Goal: Task Accomplishment & Management: Complete application form

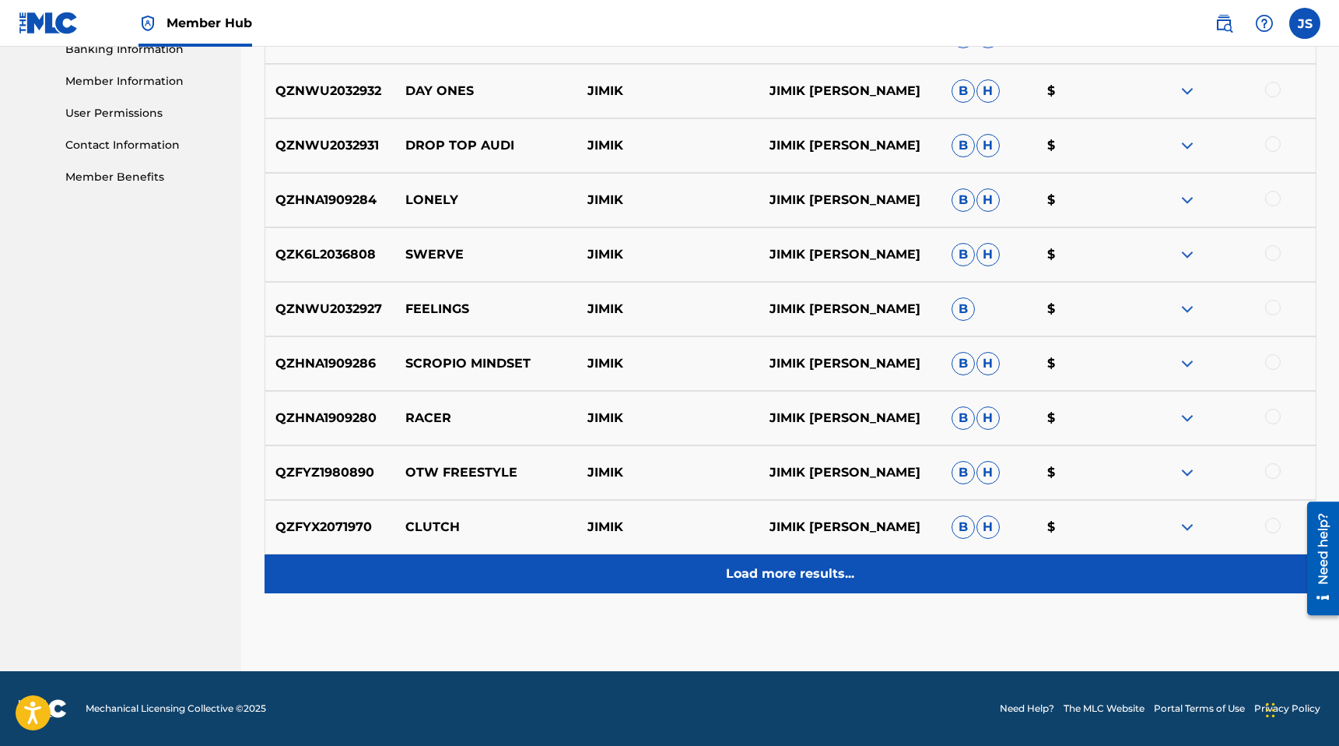
click at [815, 581] on p "Load more results..." at bounding box center [790, 573] width 128 height 19
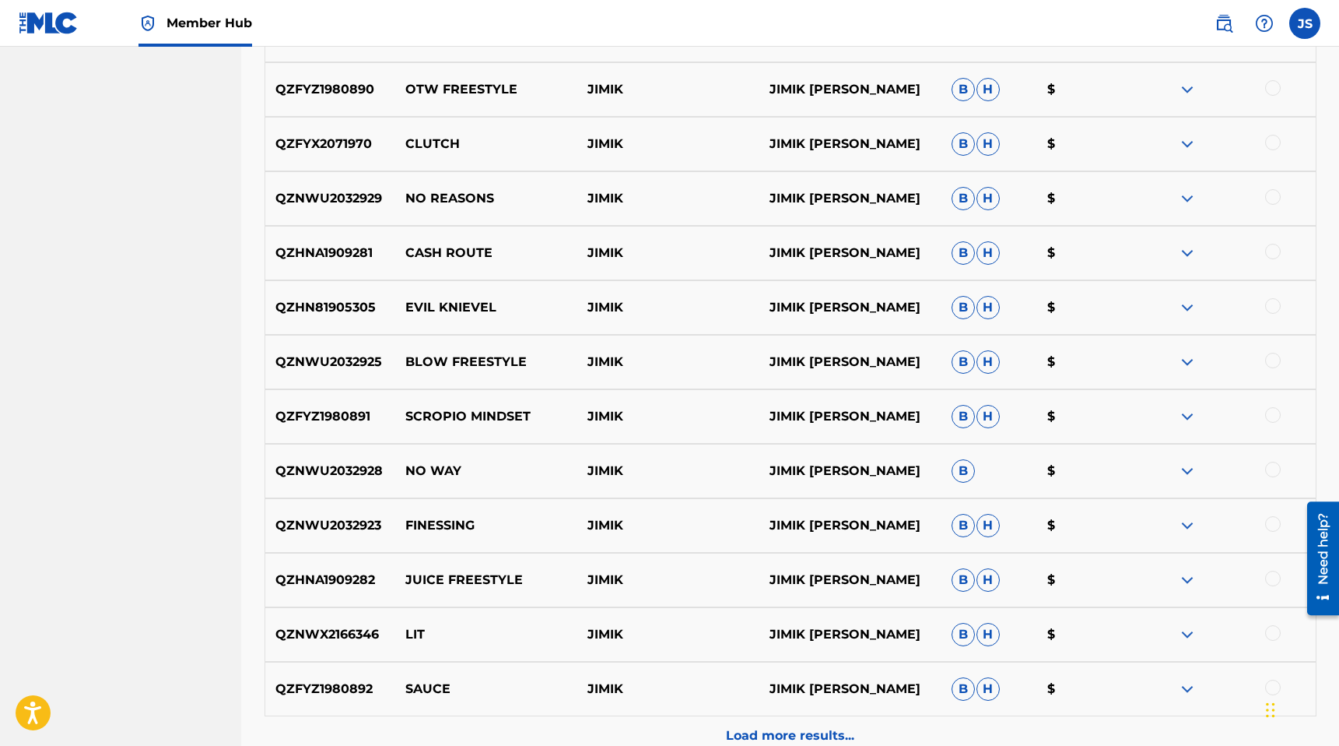
scroll to position [1231, 0]
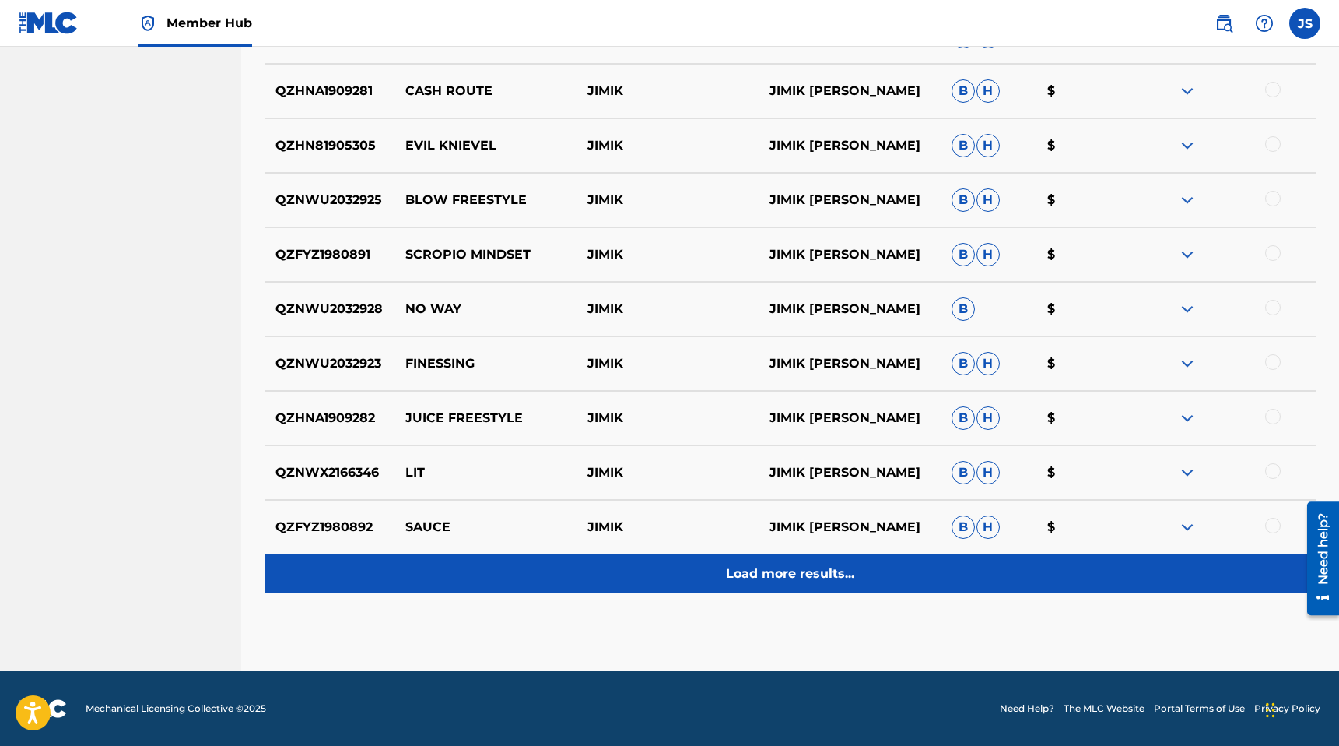
click at [778, 569] on p "Load more results..." at bounding box center [790, 573] width 128 height 19
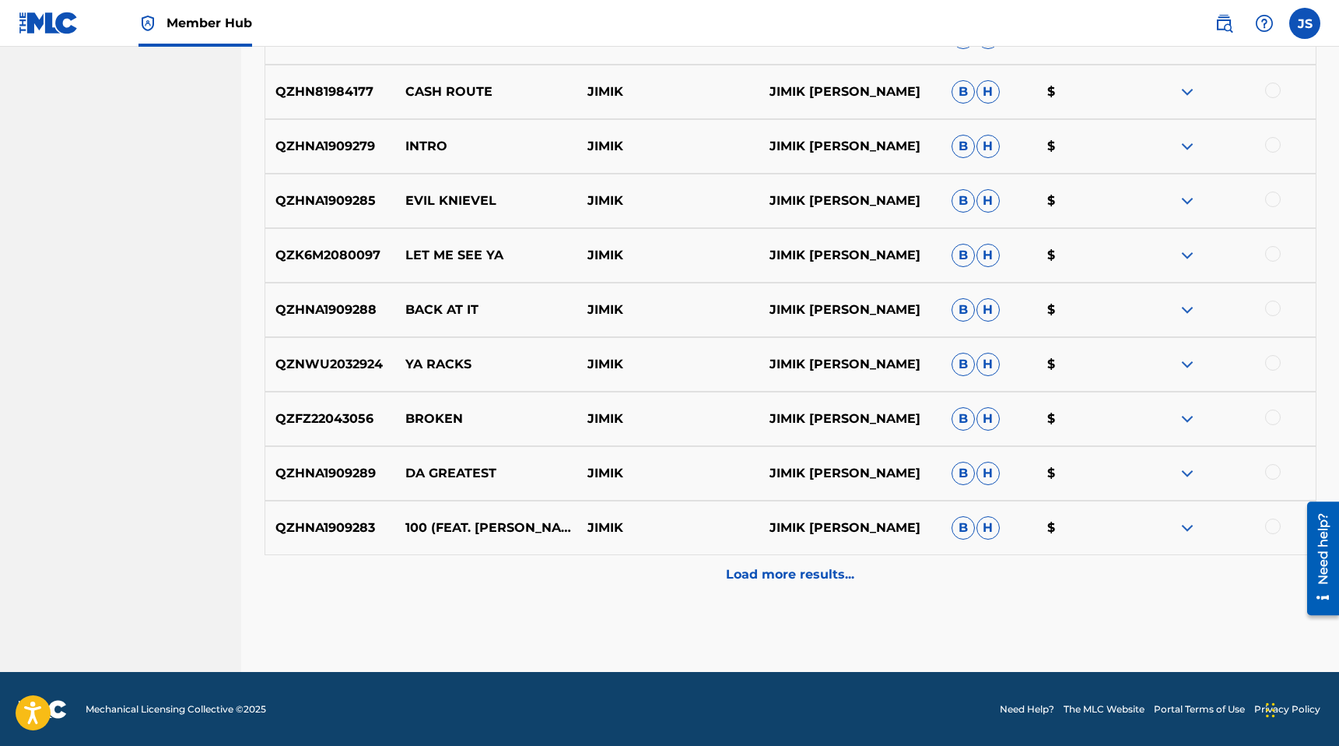
scroll to position [1776, 0]
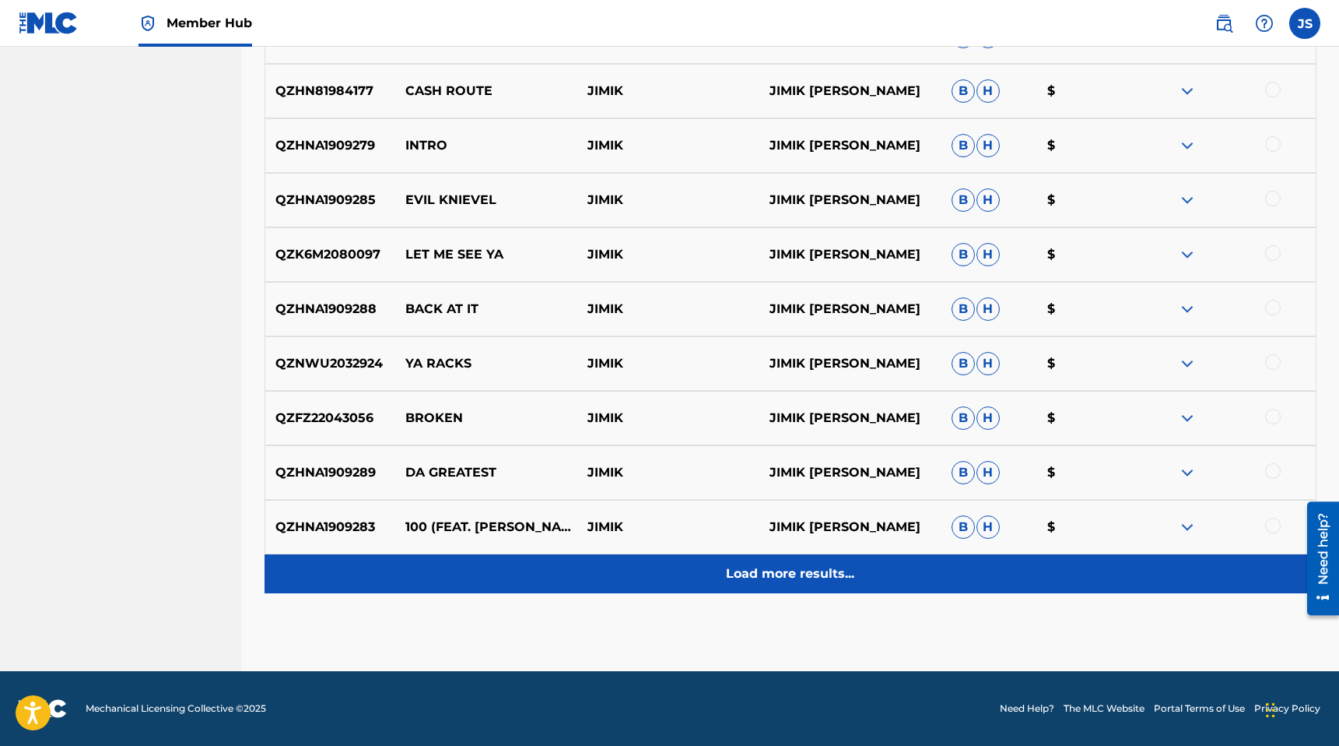
click at [756, 582] on p "Load more results..." at bounding box center [790, 573] width 128 height 19
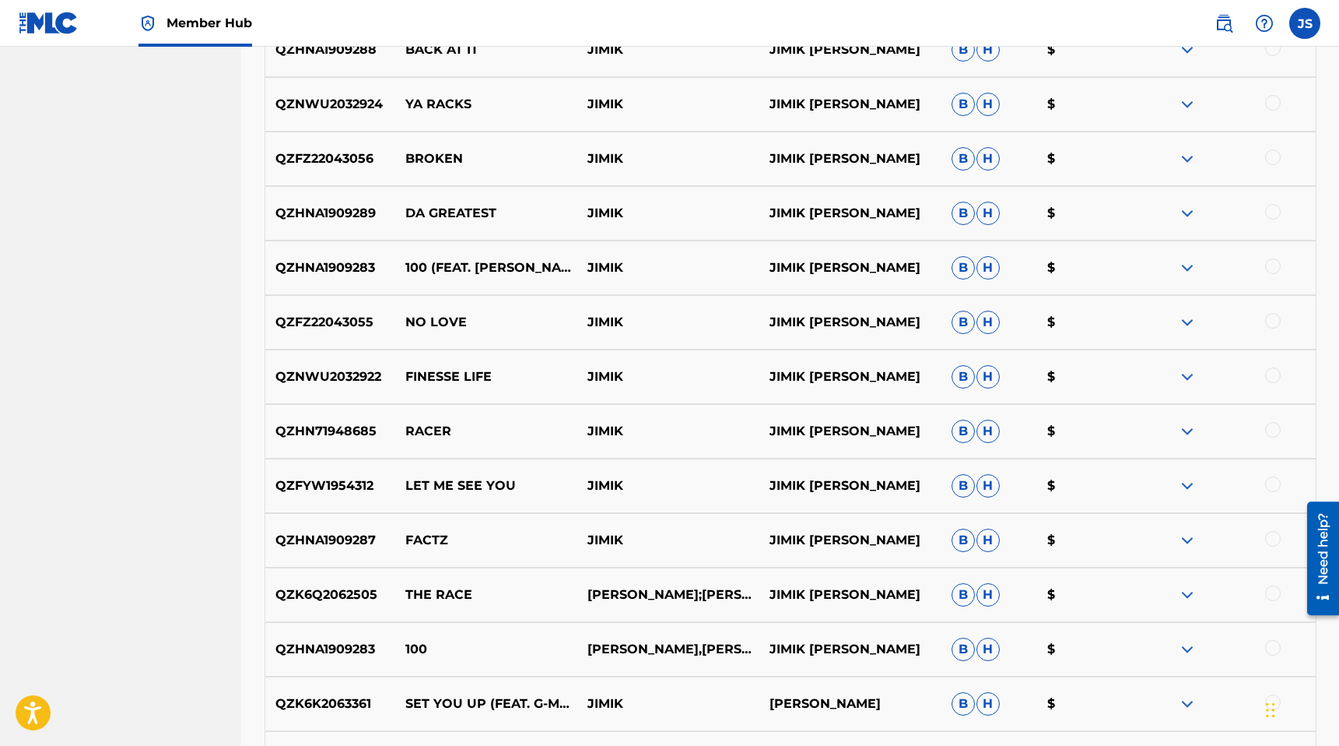
scroll to position [2321, 0]
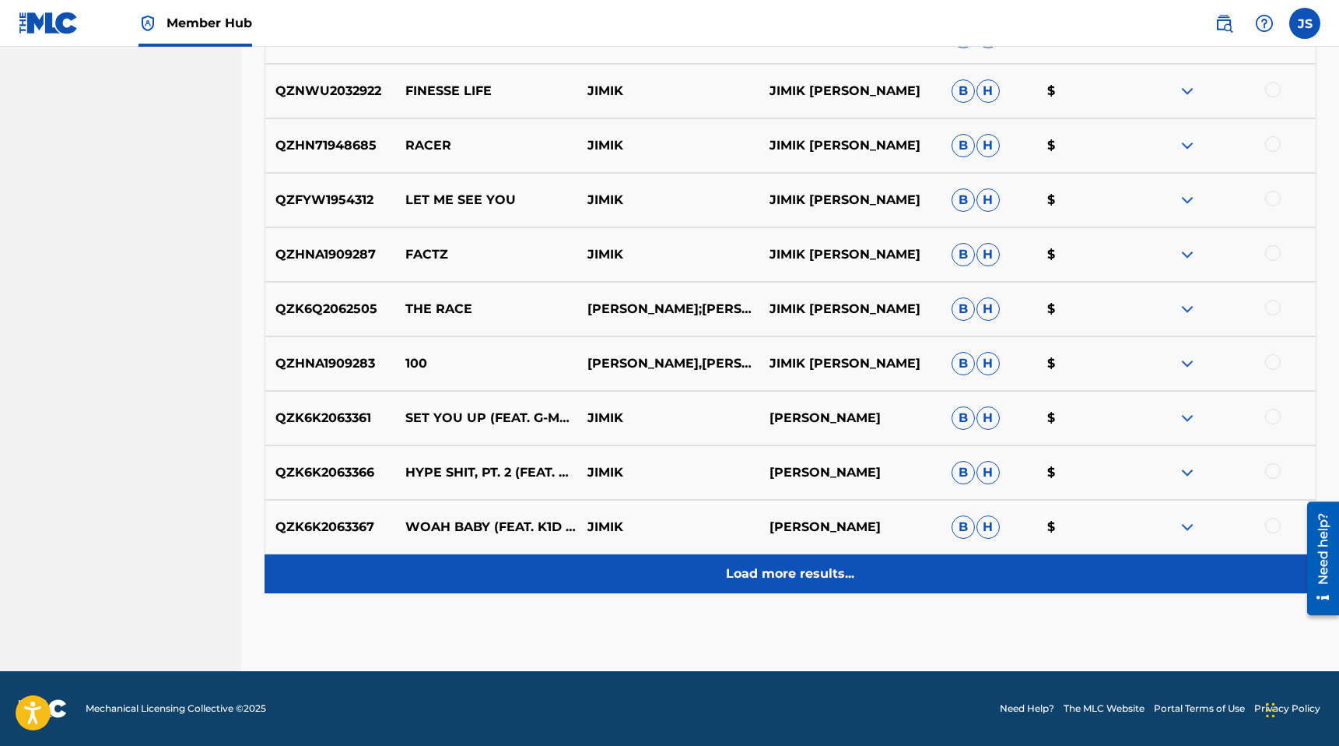
click at [756, 574] on p "Load more results..." at bounding box center [790, 573] width 128 height 19
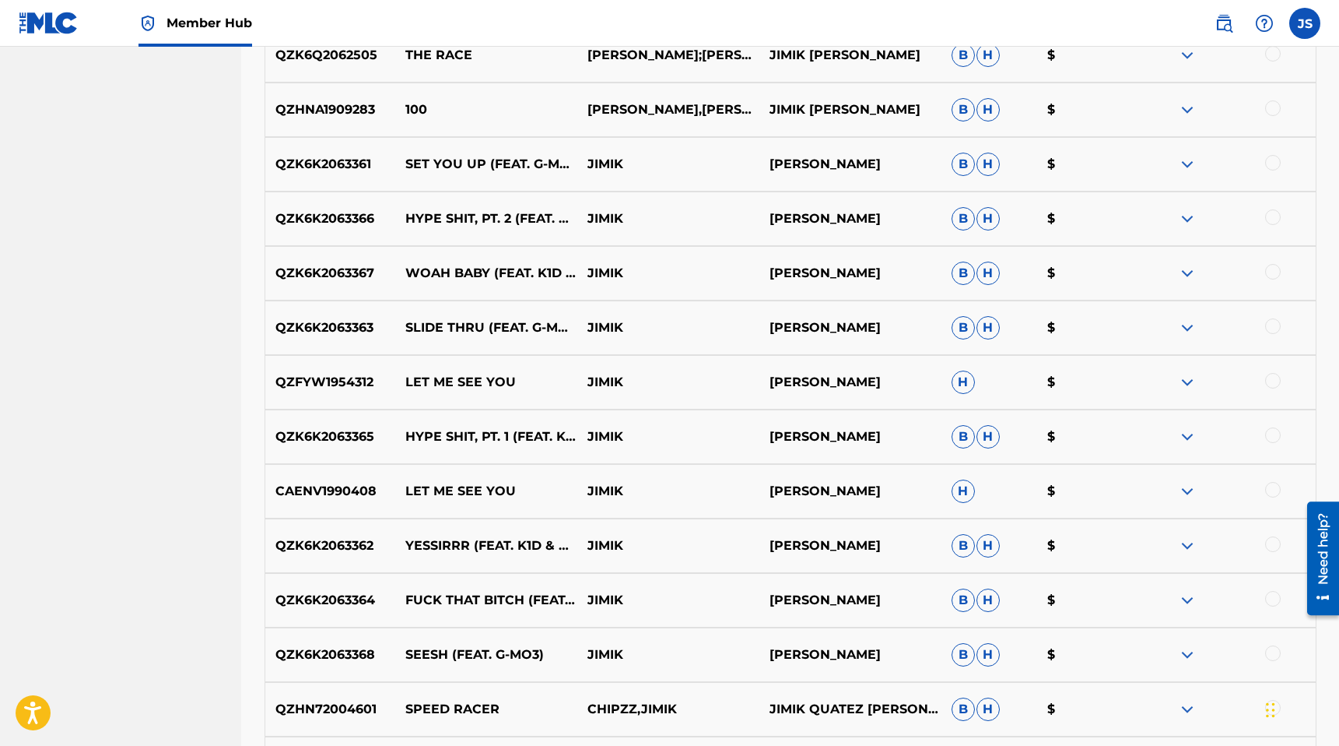
scroll to position [2865, 0]
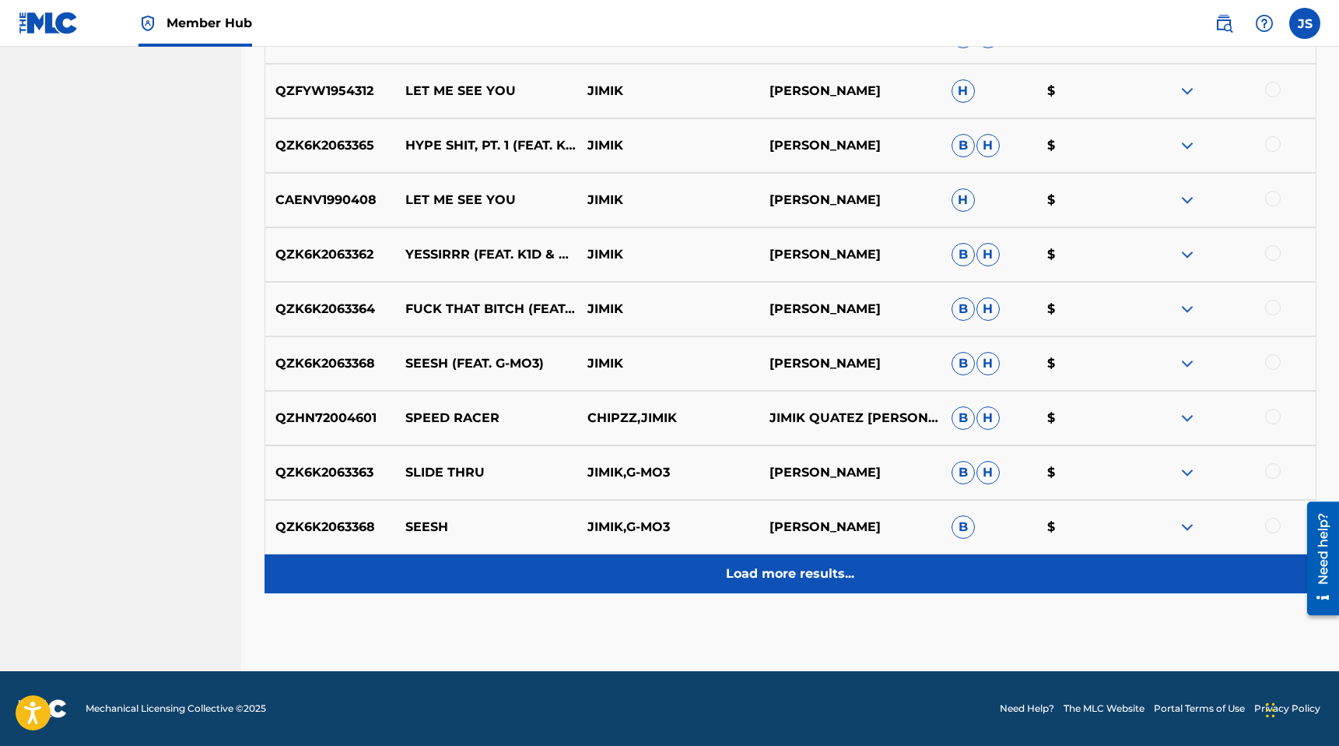
click at [758, 564] on p "Load more results..." at bounding box center [790, 573] width 128 height 19
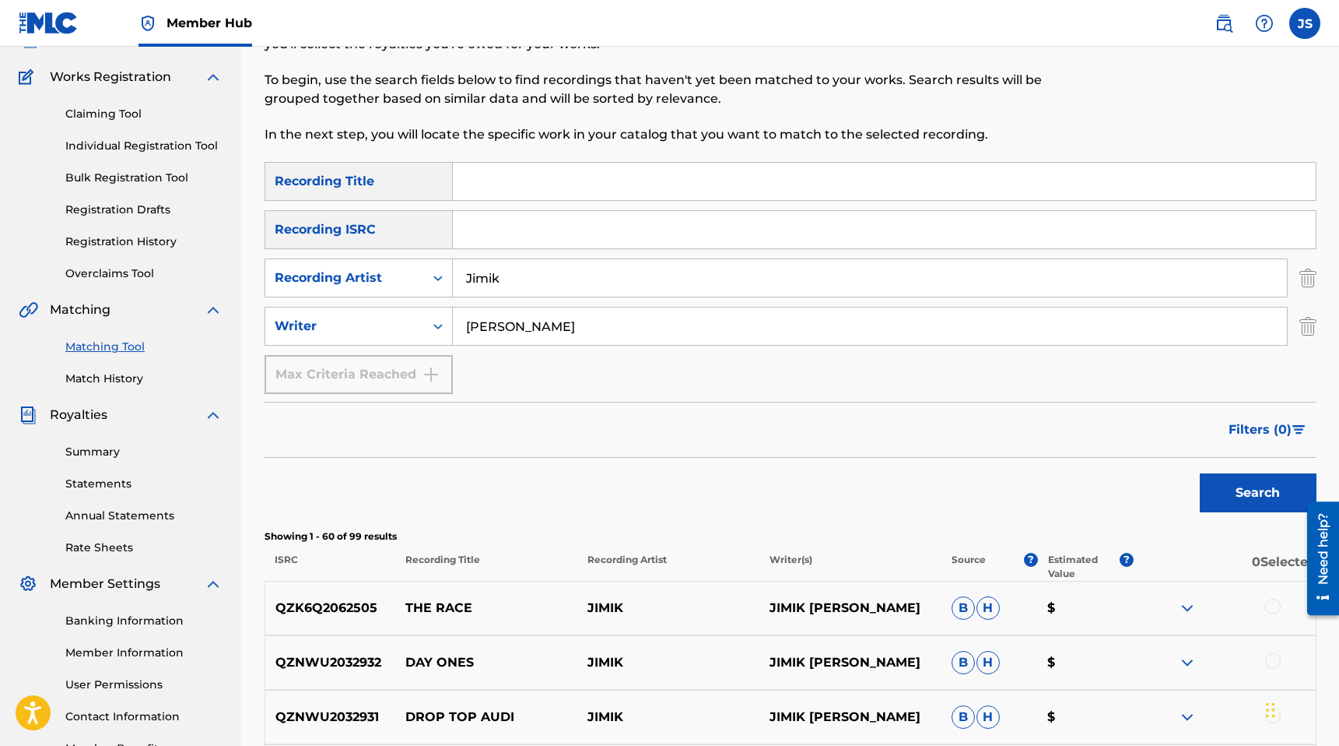
scroll to position [130, 0]
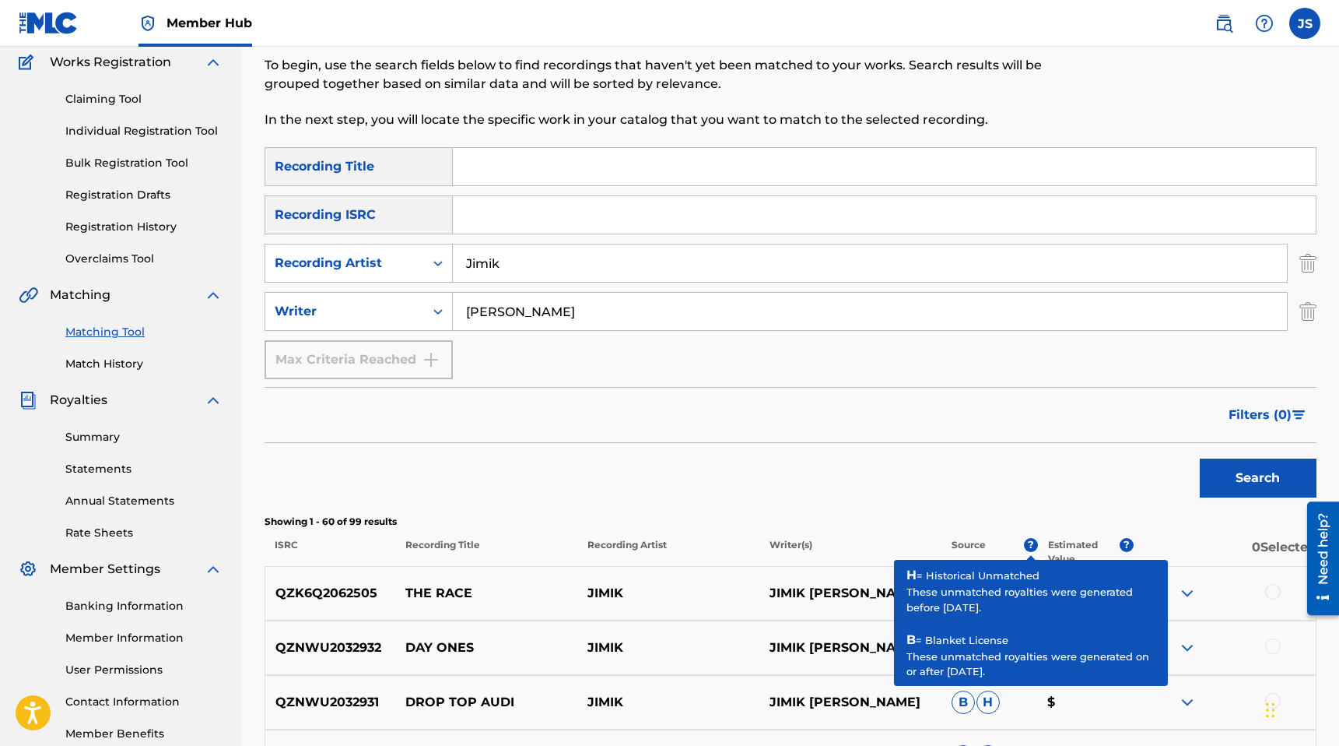
click at [1033, 539] on span "?" at bounding box center [1031, 545] width 14 height 14
click at [1033, 546] on span "?" at bounding box center [1031, 545] width 14 height 14
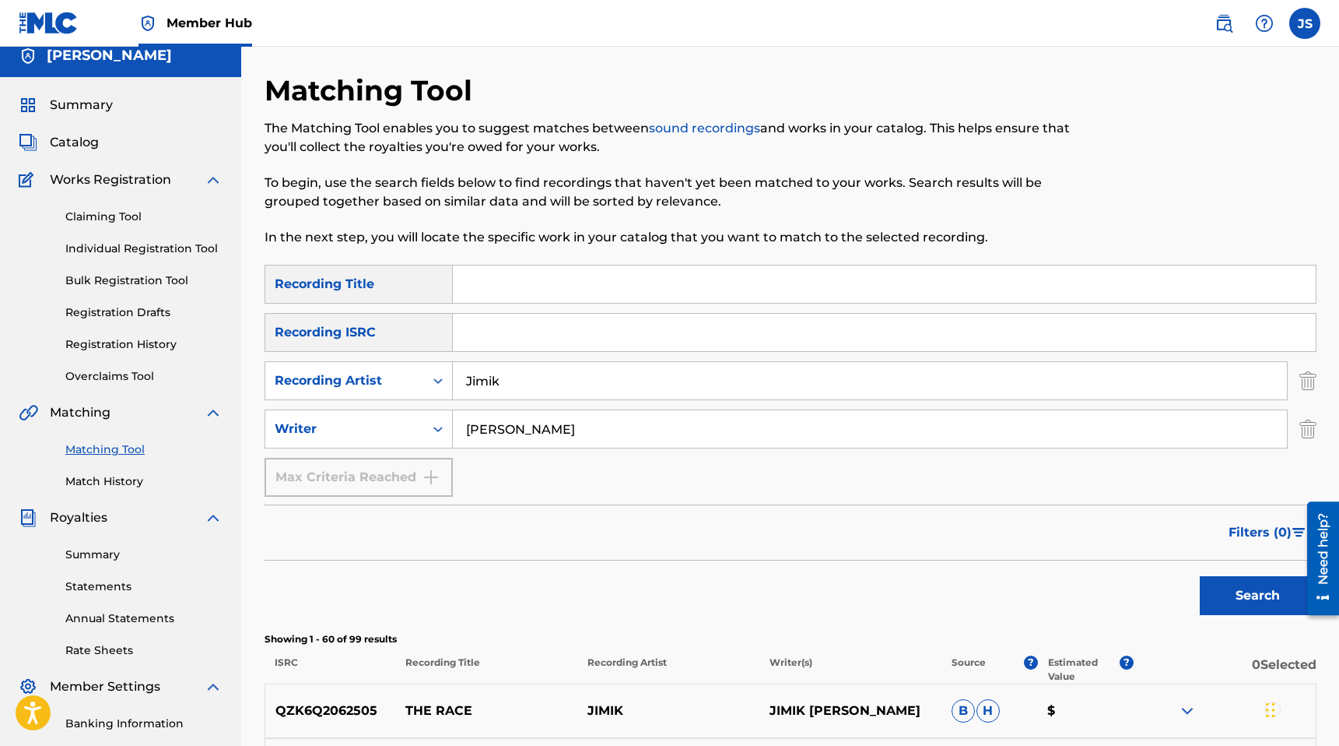
scroll to position [0, 0]
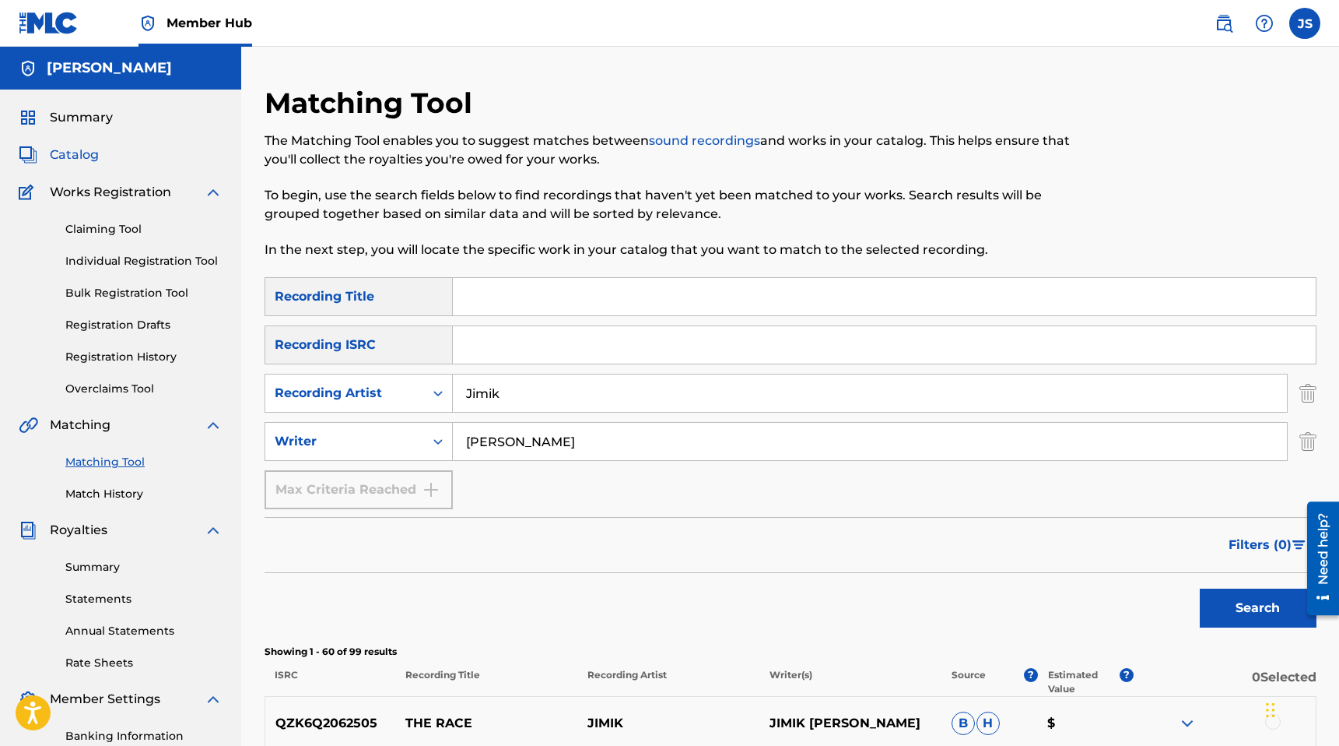
click at [73, 156] on span "Catalog" at bounding box center [74, 155] width 49 height 19
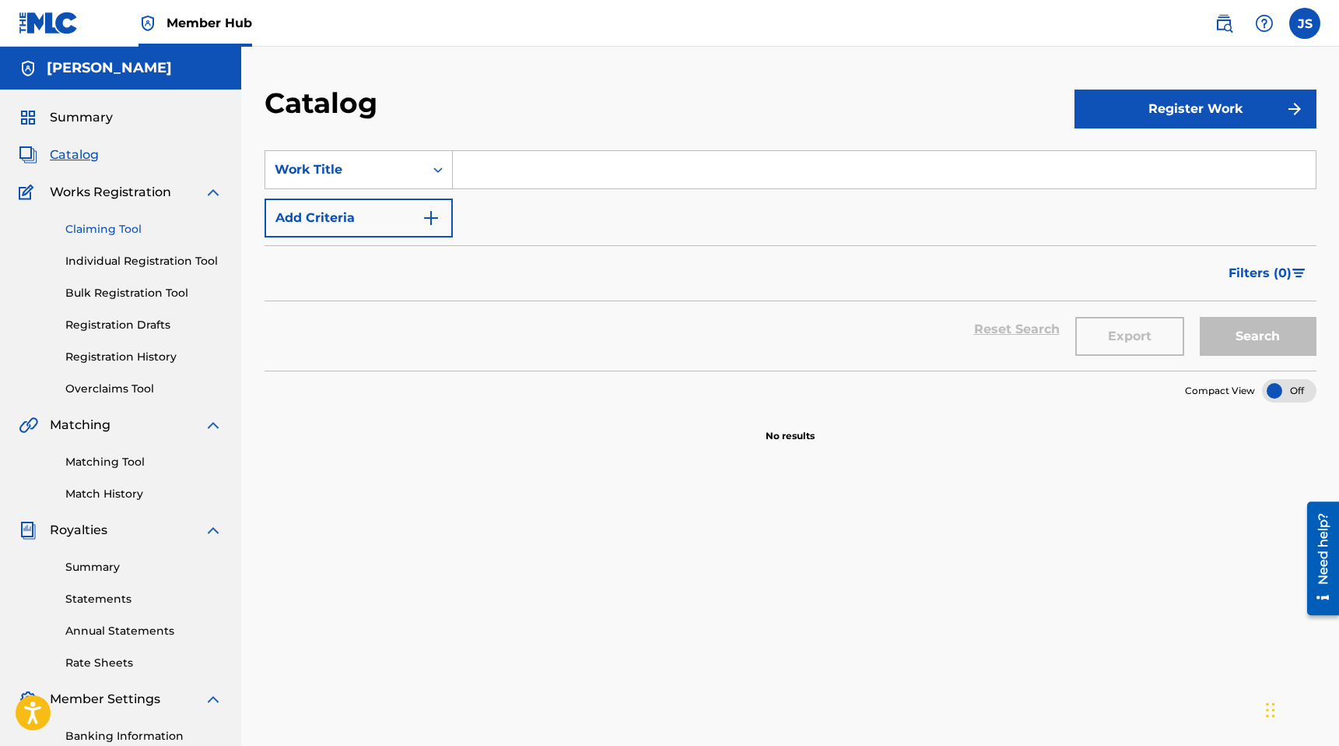
click at [98, 229] on link "Claiming Tool" at bounding box center [143, 229] width 157 height 16
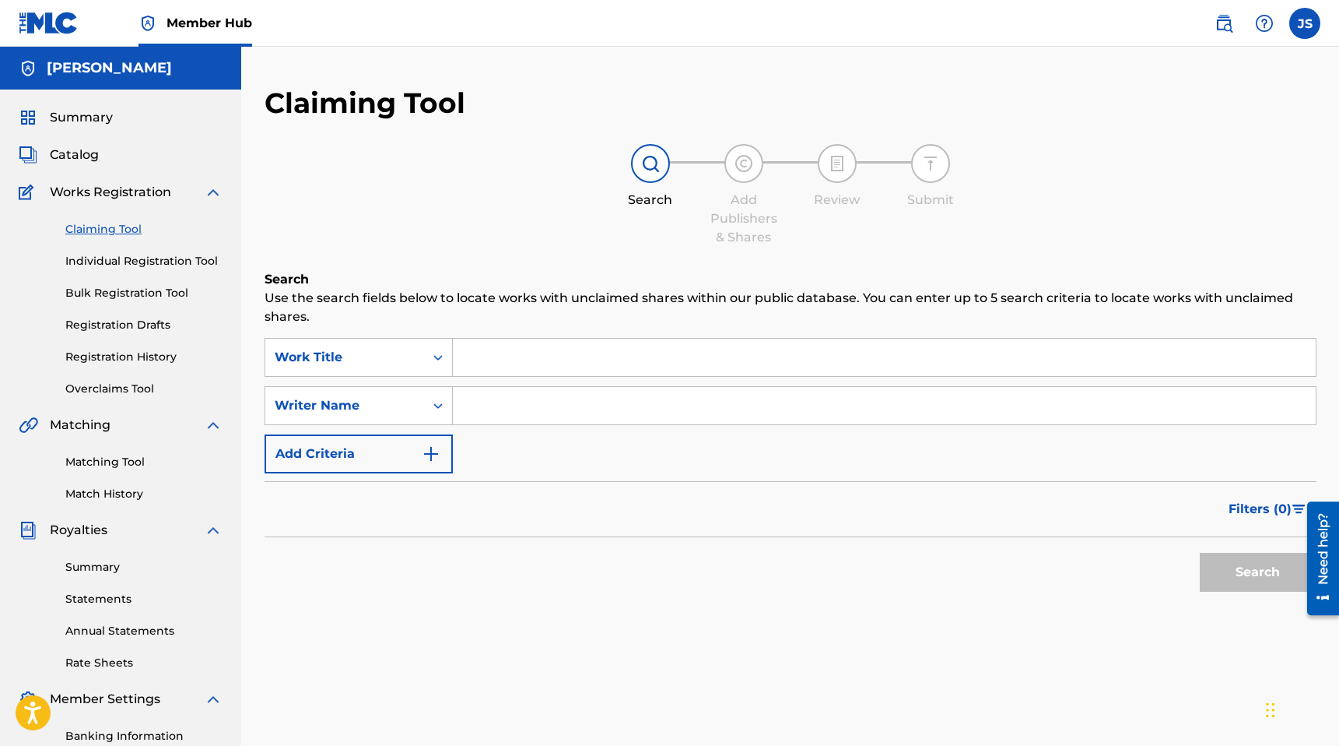
click at [490, 412] on input "Search Form" at bounding box center [884, 405] width 863 height 37
type input "[PERSON_NAME]"
click at [1200, 553] on button "Search" at bounding box center [1258, 572] width 117 height 39
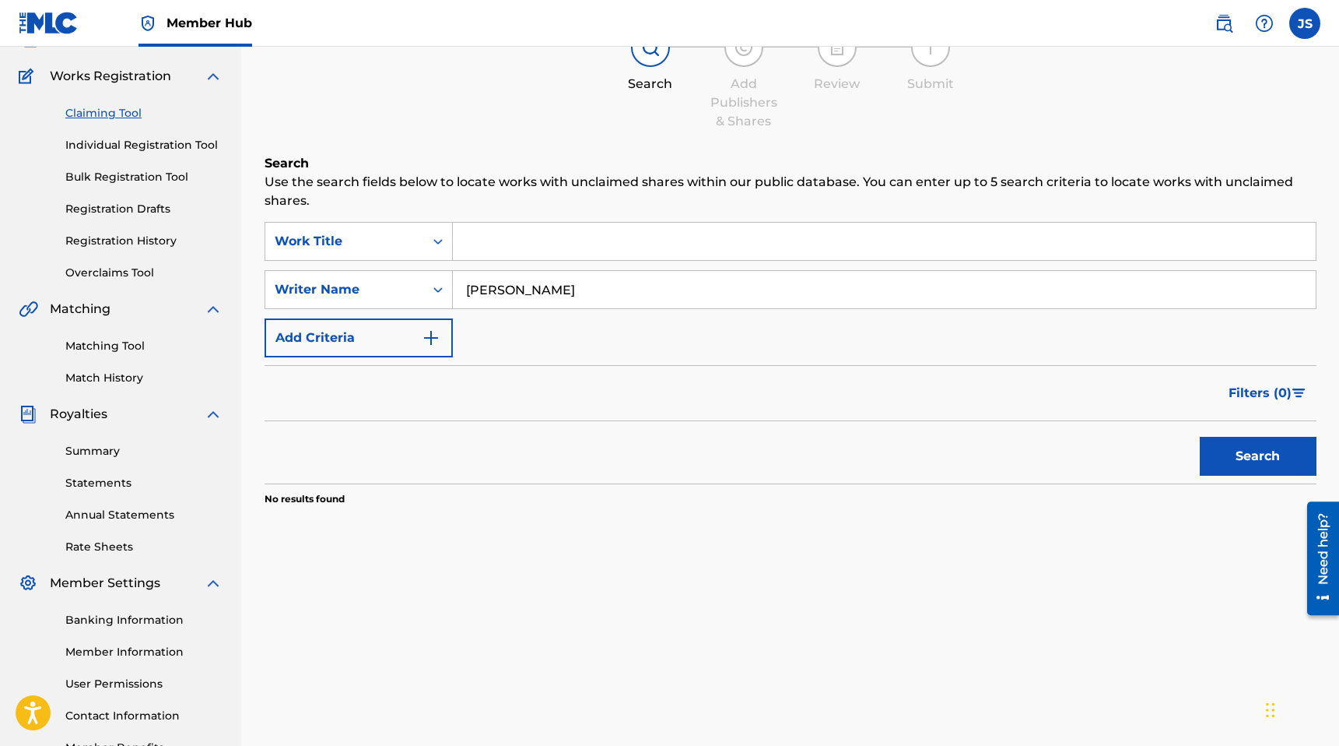
scroll to position [124, 0]
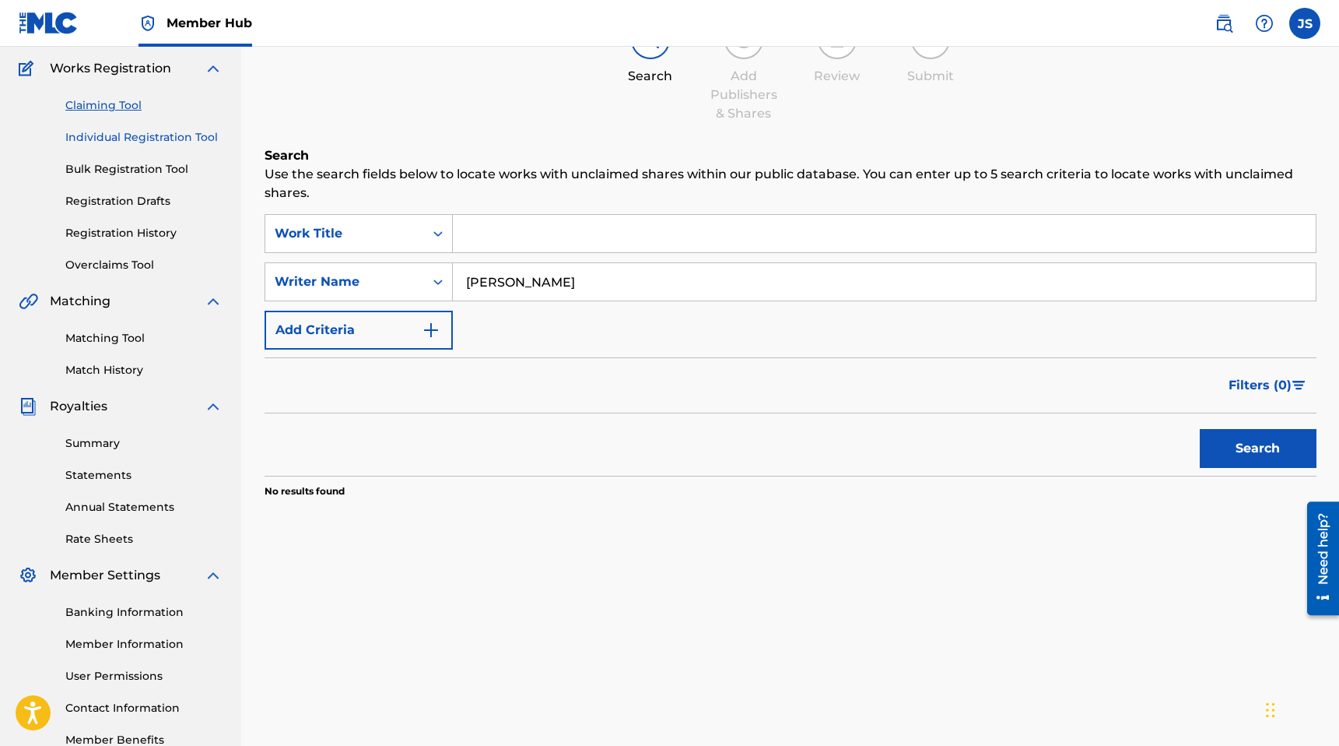
click at [168, 138] on link "Individual Registration Tool" at bounding box center [143, 137] width 157 height 16
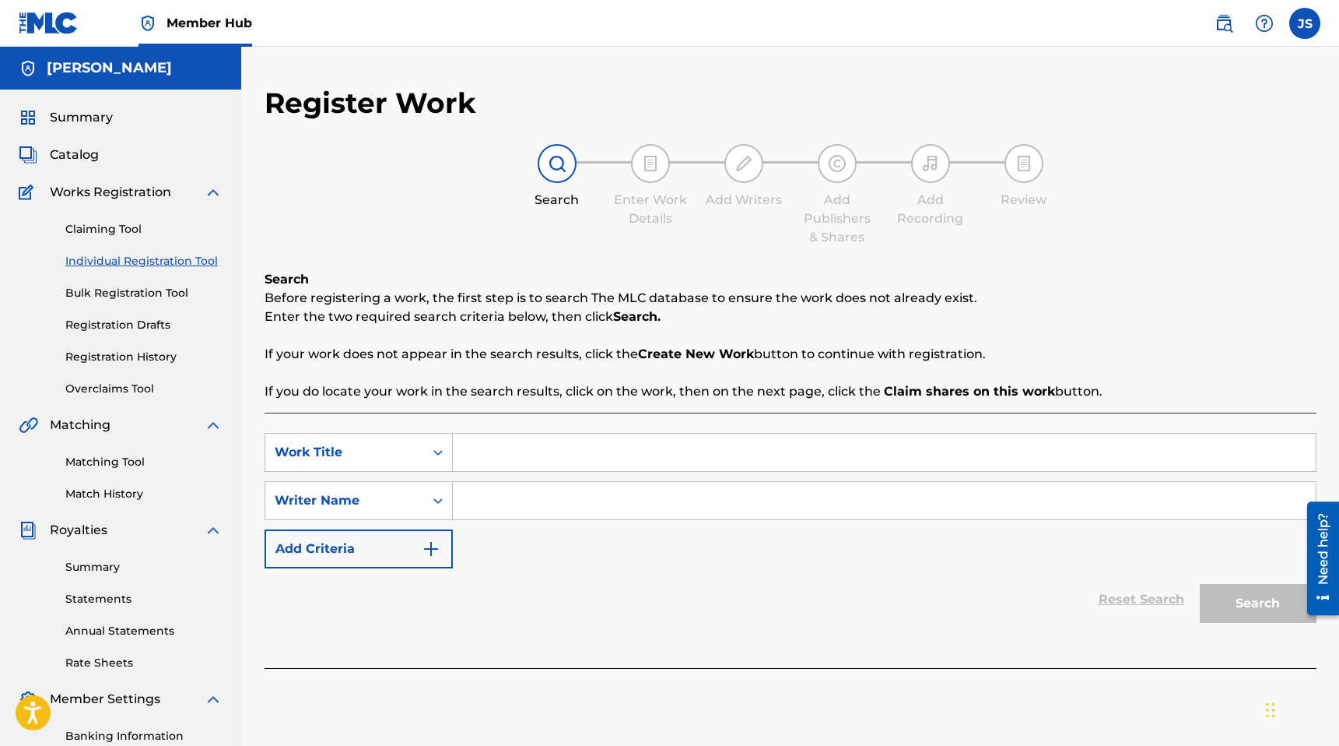
click at [573, 448] on input "Search Form" at bounding box center [884, 451] width 863 height 37
click at [337, 547] on button "Add Criteria" at bounding box center [359, 548] width 188 height 39
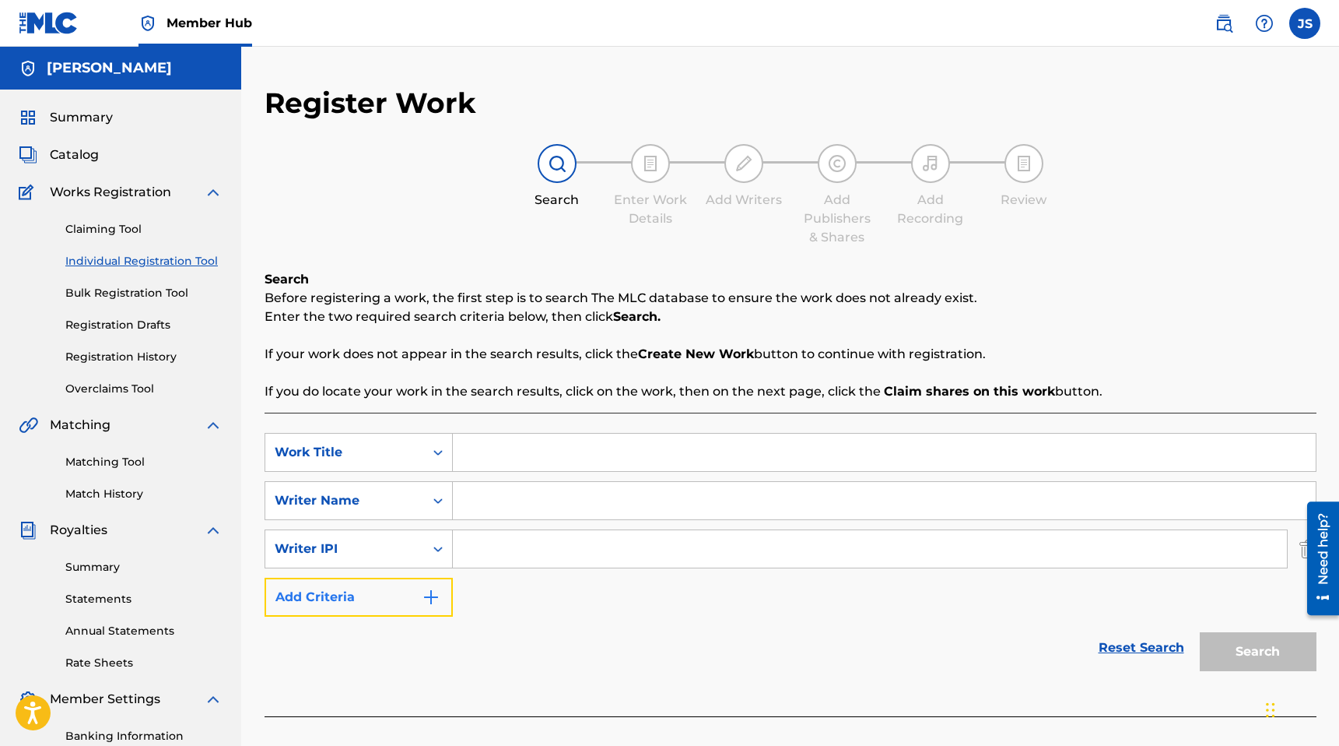
click at [342, 598] on button "Add Criteria" at bounding box center [359, 596] width 188 height 39
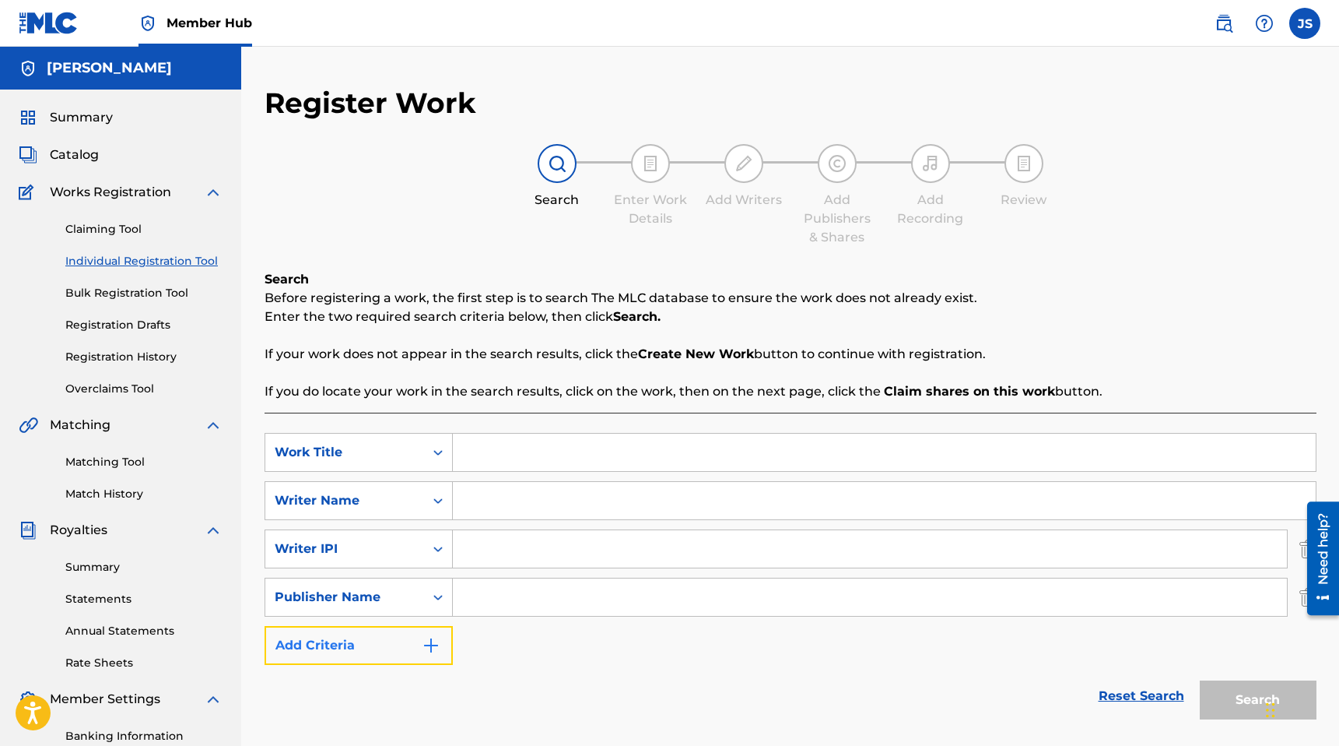
click at [339, 656] on button "Add Criteria" at bounding box center [359, 645] width 188 height 39
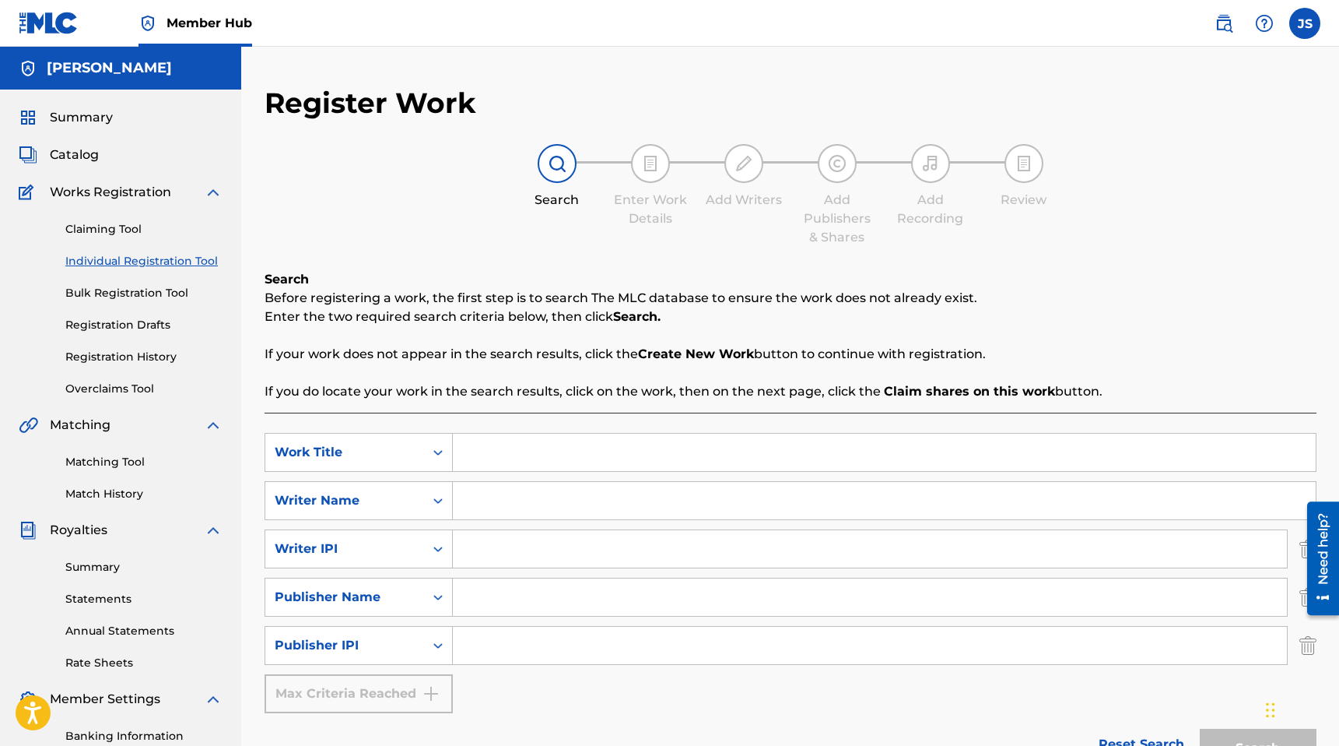
click at [496, 593] on input "Search Form" at bounding box center [870, 596] width 834 height 37
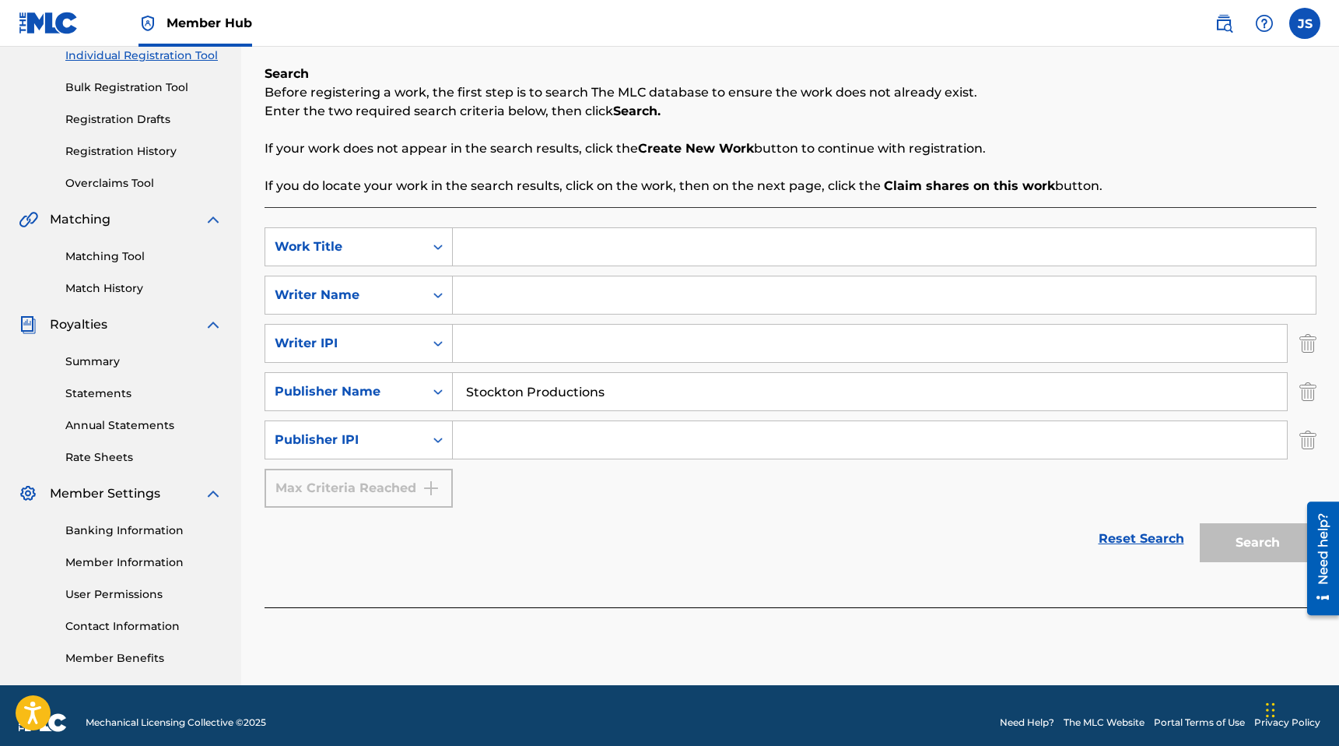
scroll to position [210, 0]
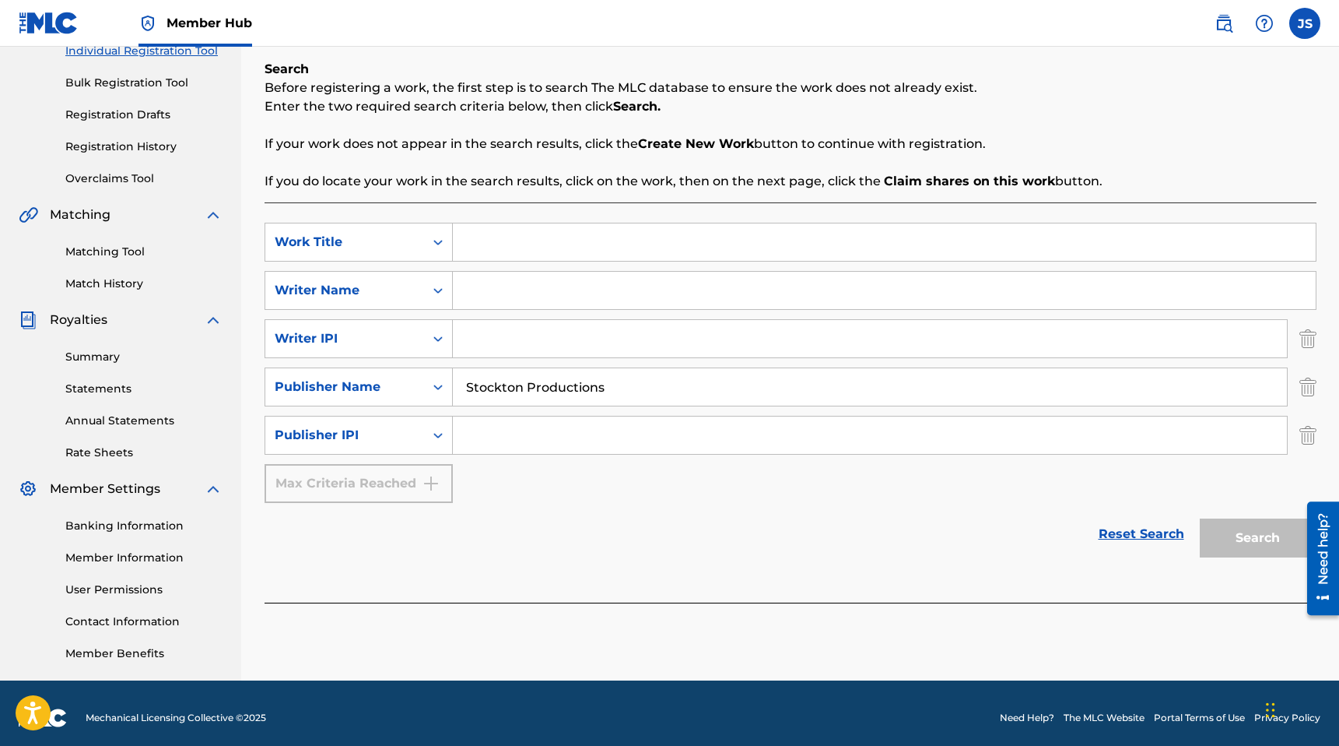
click at [531, 385] on input "Stockton Productions" at bounding box center [870, 386] width 834 height 37
type input "StocktonProductions"
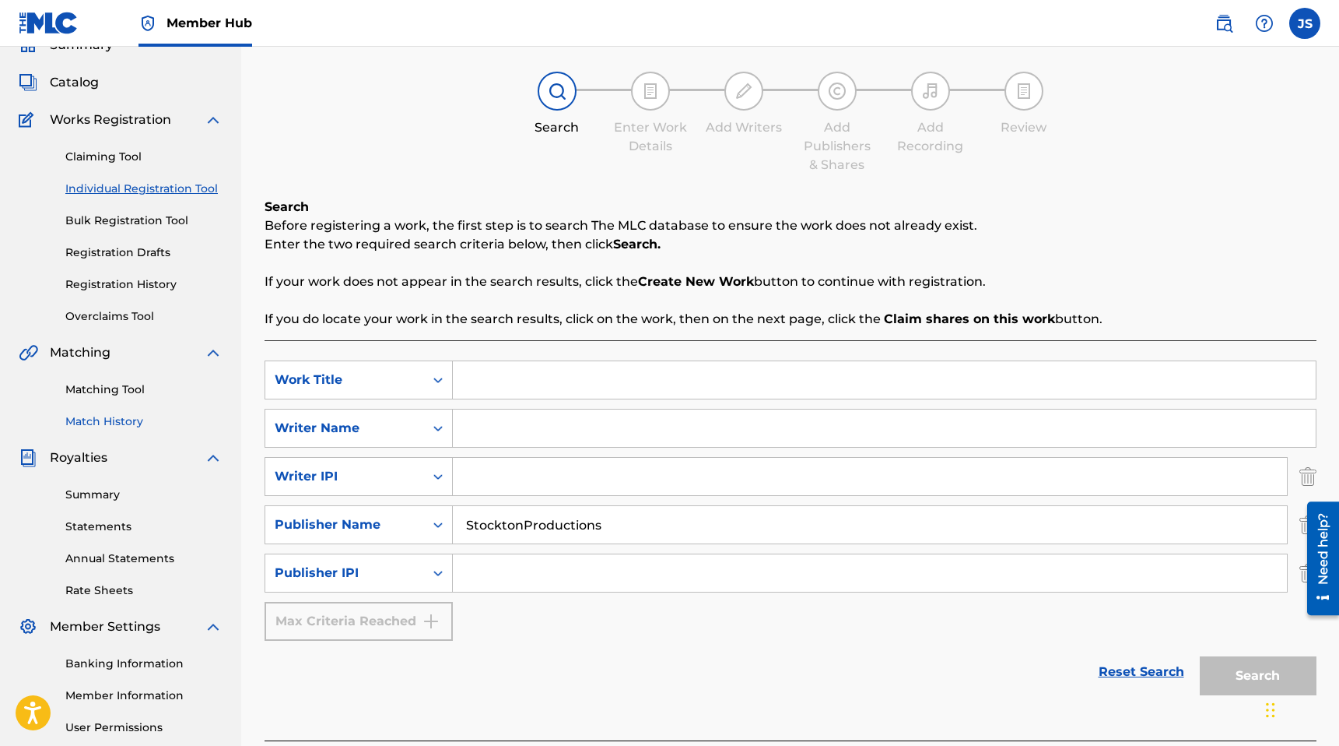
scroll to position [51, 0]
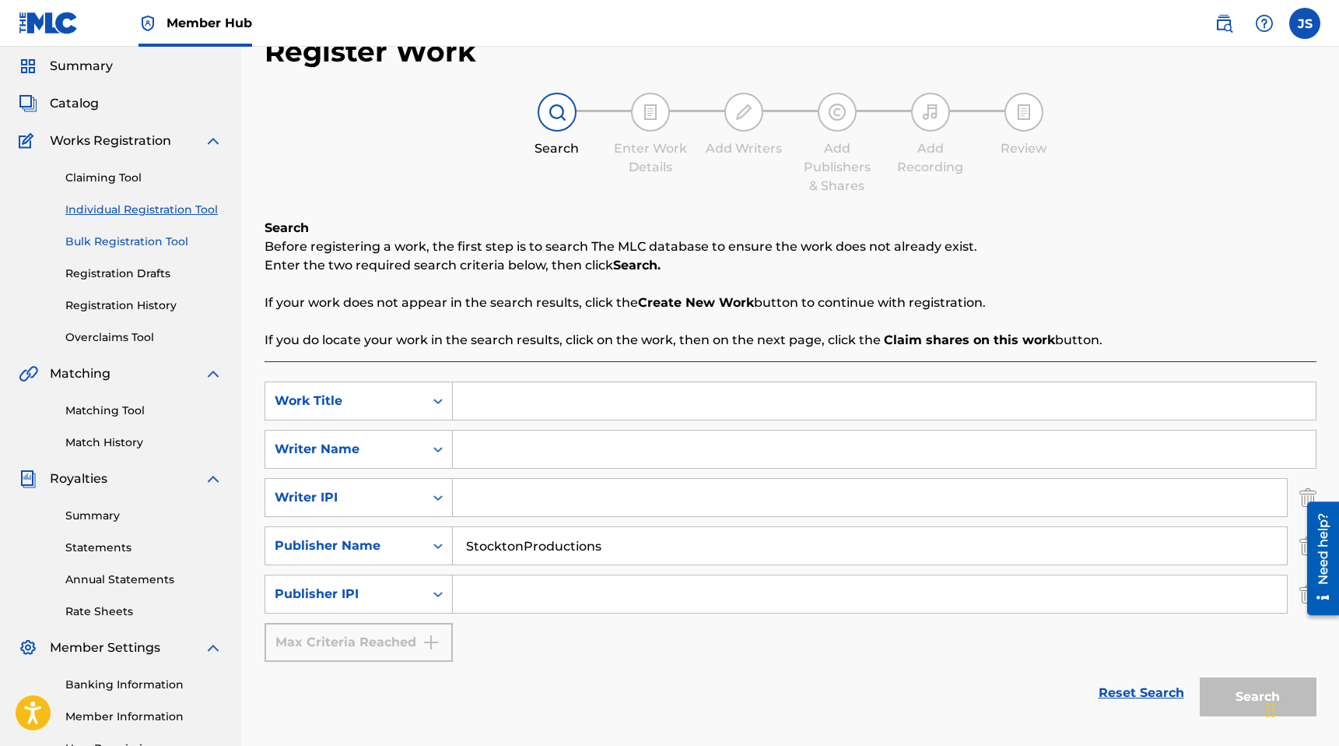
click at [139, 247] on link "Bulk Registration Tool" at bounding box center [143, 241] width 157 height 16
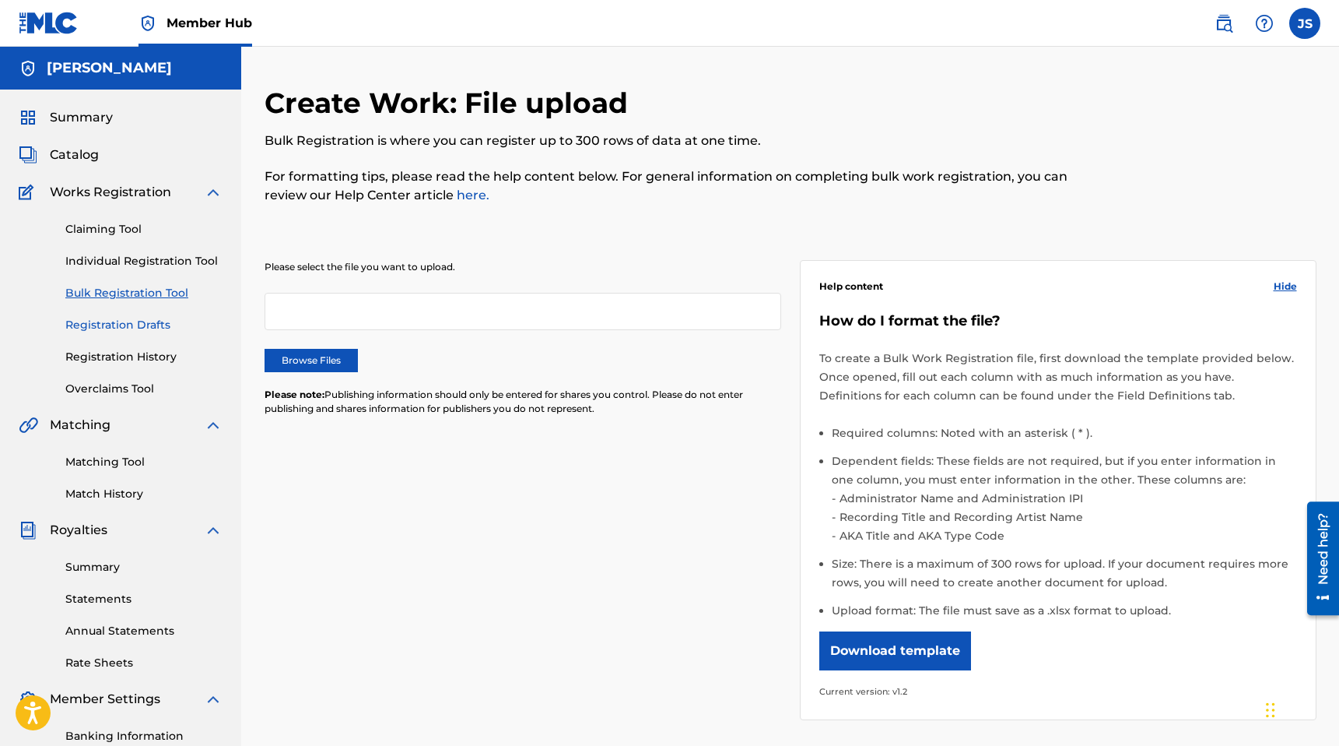
click at [116, 323] on link "Registration Drafts" at bounding box center [143, 325] width 157 height 16
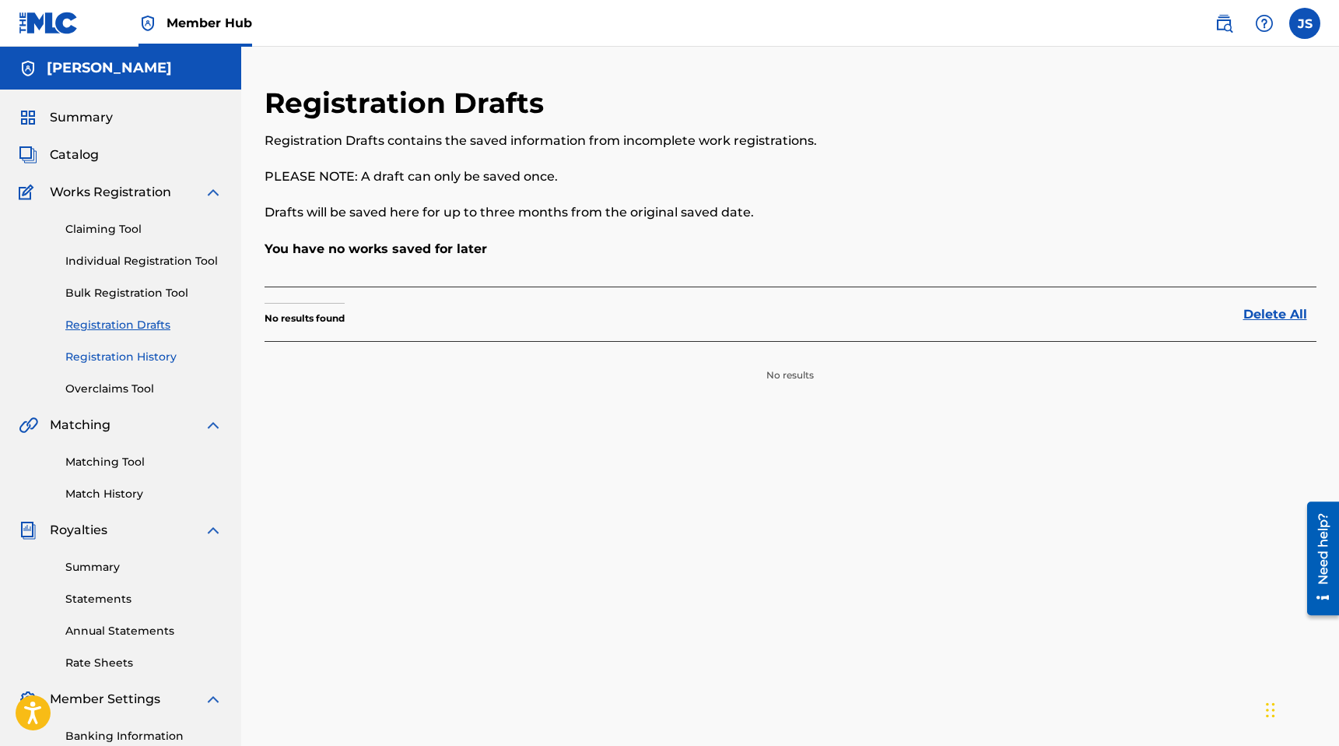
click at [118, 354] on link "Registration History" at bounding box center [143, 357] width 157 height 16
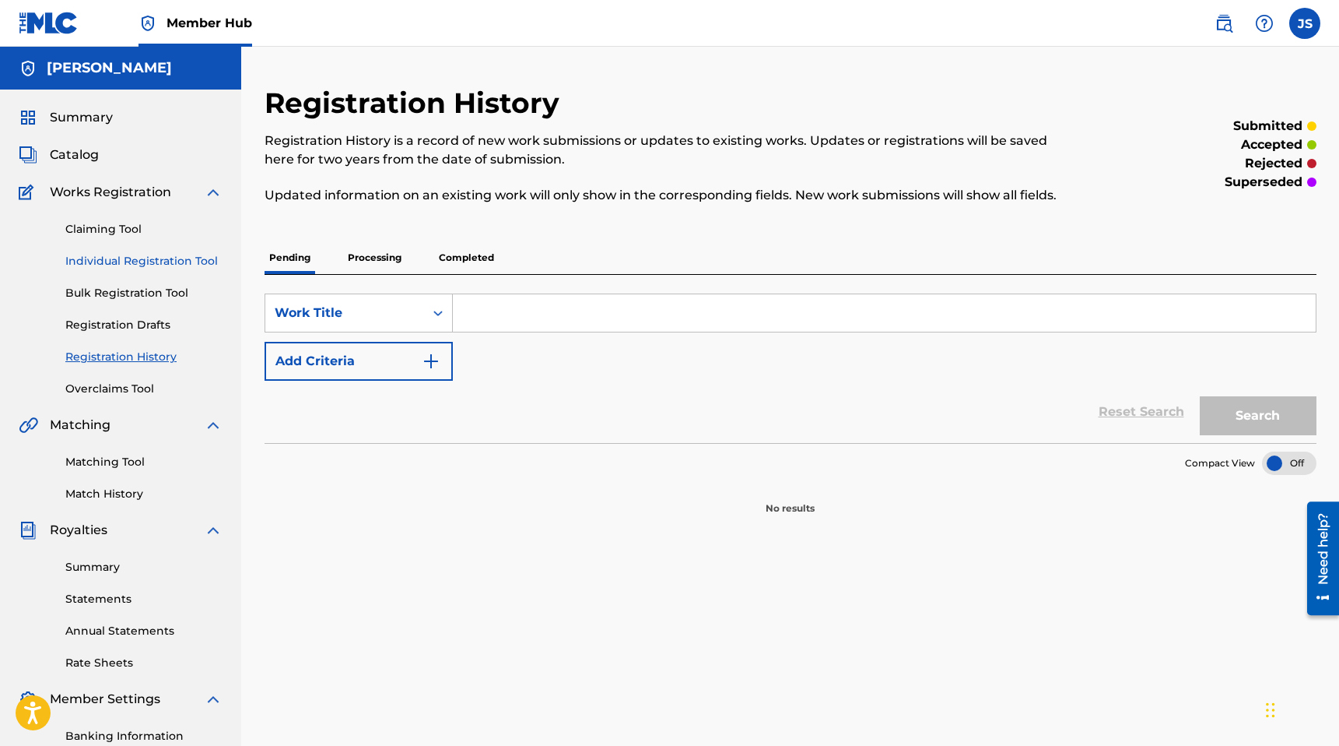
click at [114, 257] on link "Individual Registration Tool" at bounding box center [143, 261] width 157 height 16
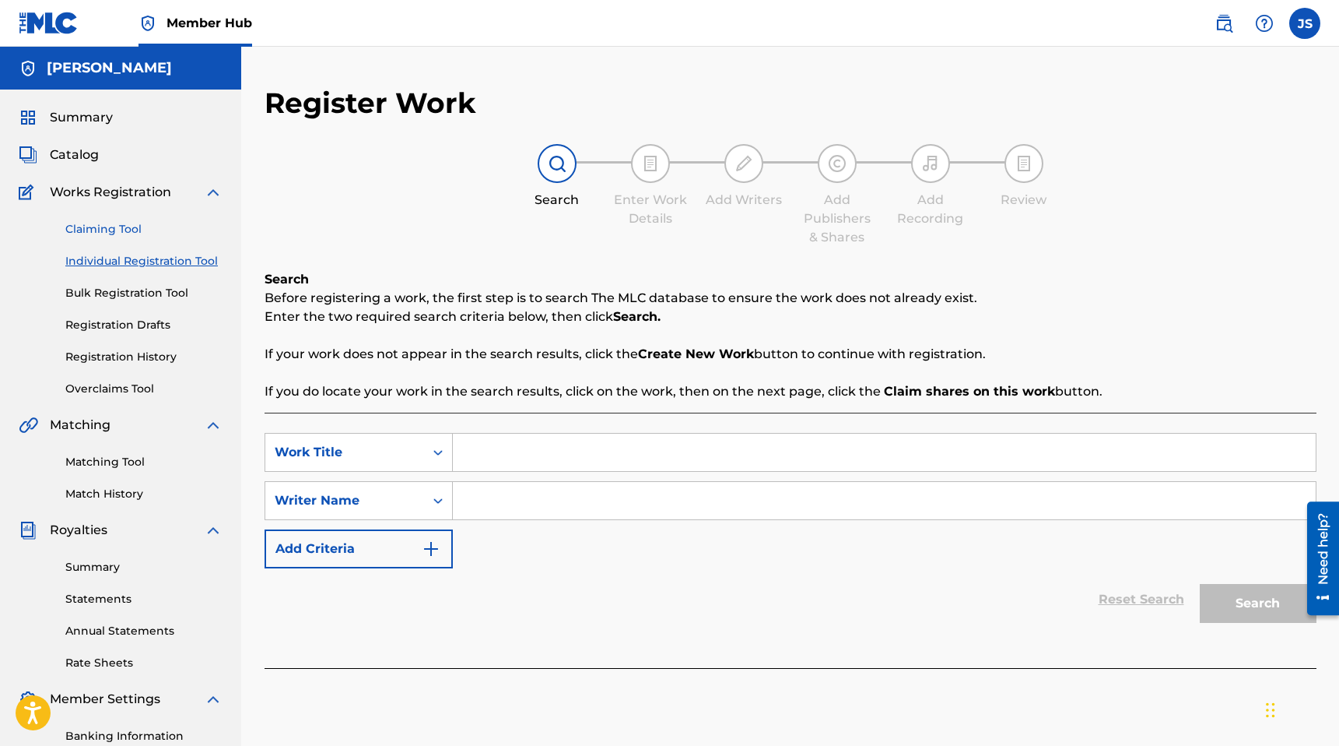
click at [121, 222] on link "Claiming Tool" at bounding box center [143, 229] width 157 height 16
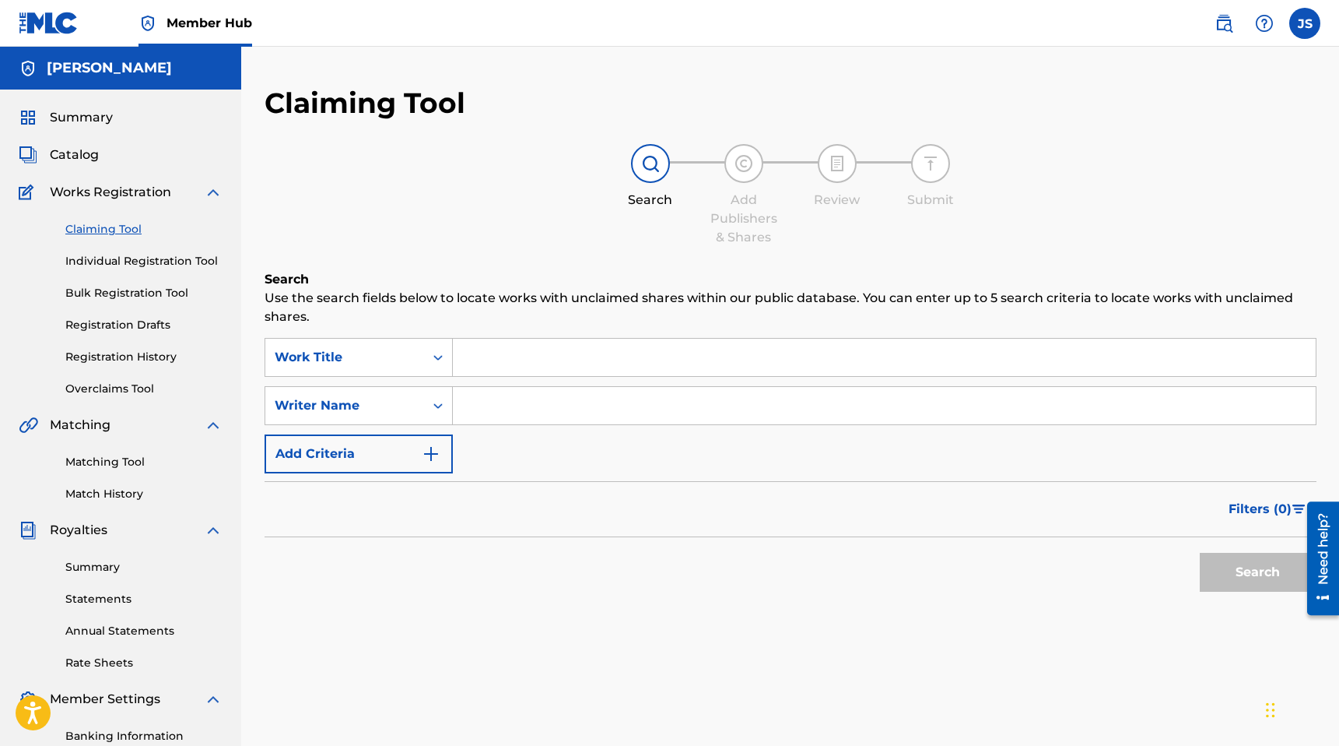
click at [80, 191] on span "Works Registration" at bounding box center [110, 192] width 121 height 19
click at [111, 155] on div "Catalog" at bounding box center [121, 155] width 204 height 19
click at [90, 154] on span "Catalog" at bounding box center [74, 155] width 49 height 19
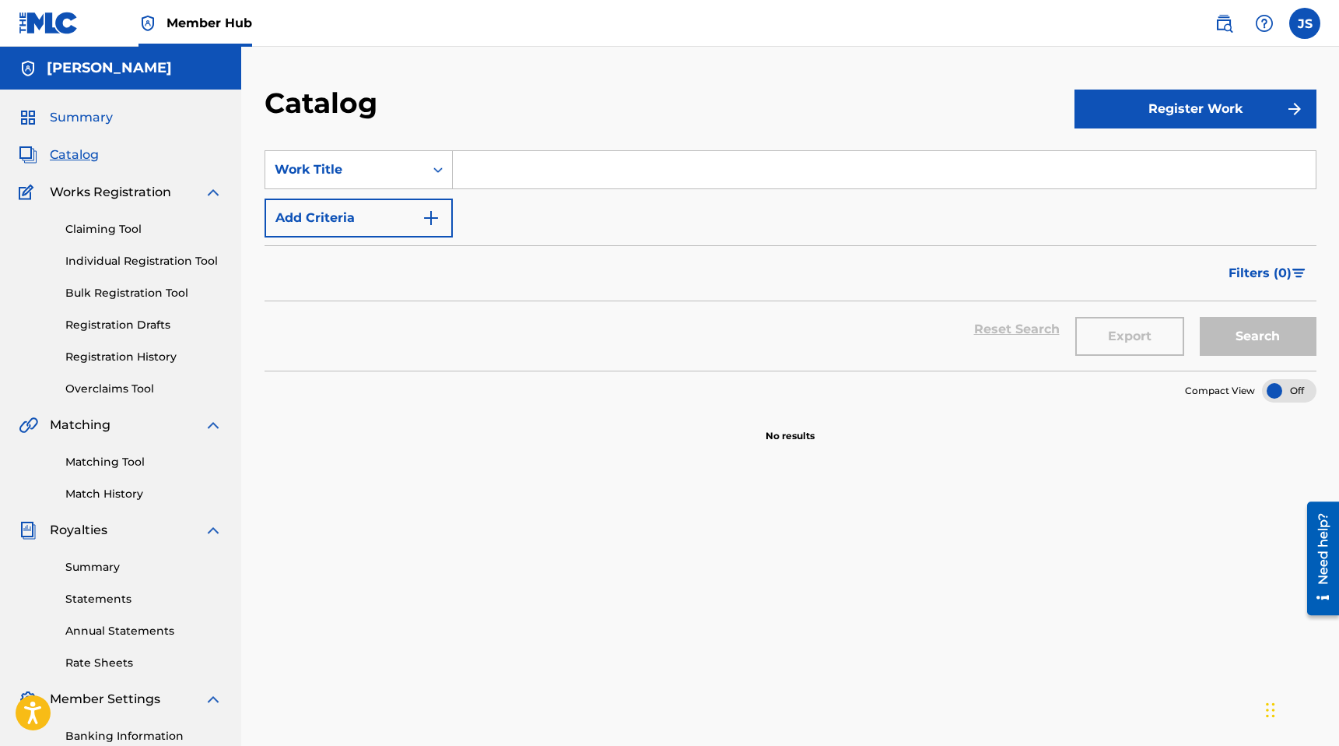
click at [77, 119] on span "Summary" at bounding box center [81, 117] width 63 height 19
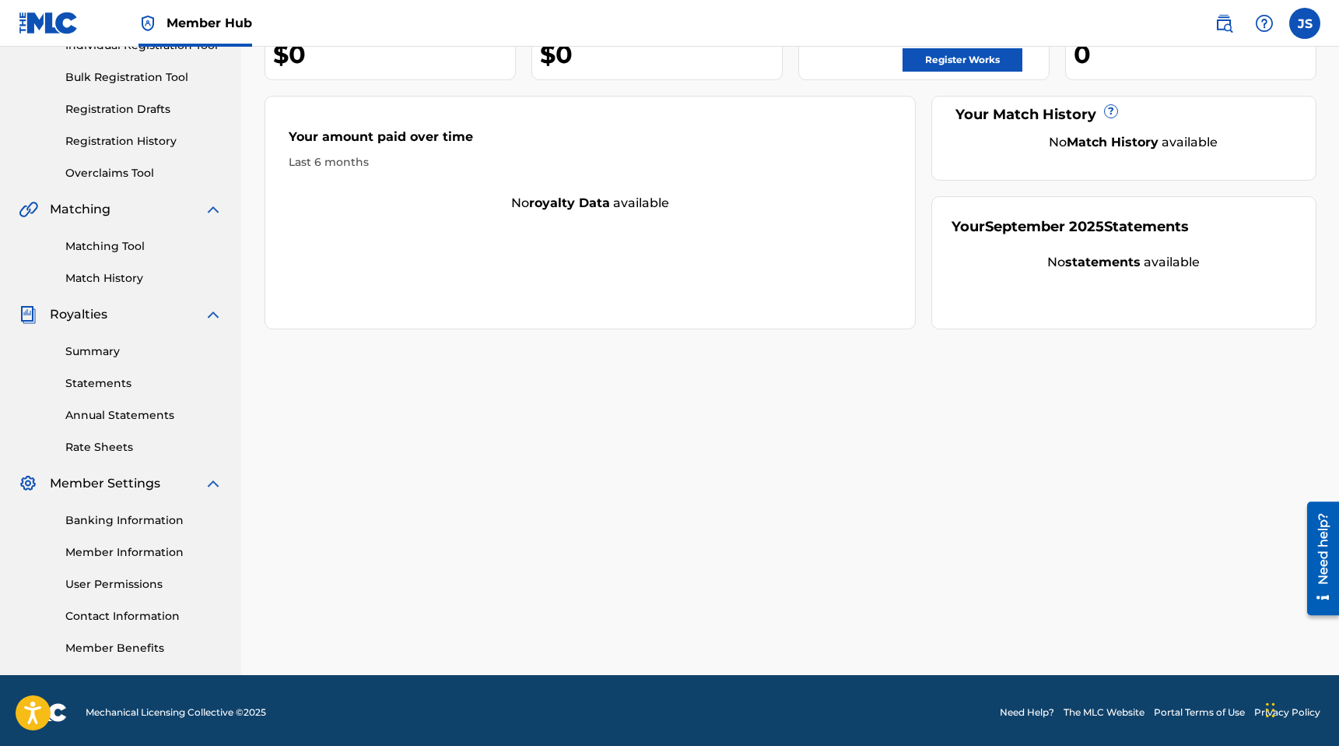
scroll to position [219, 0]
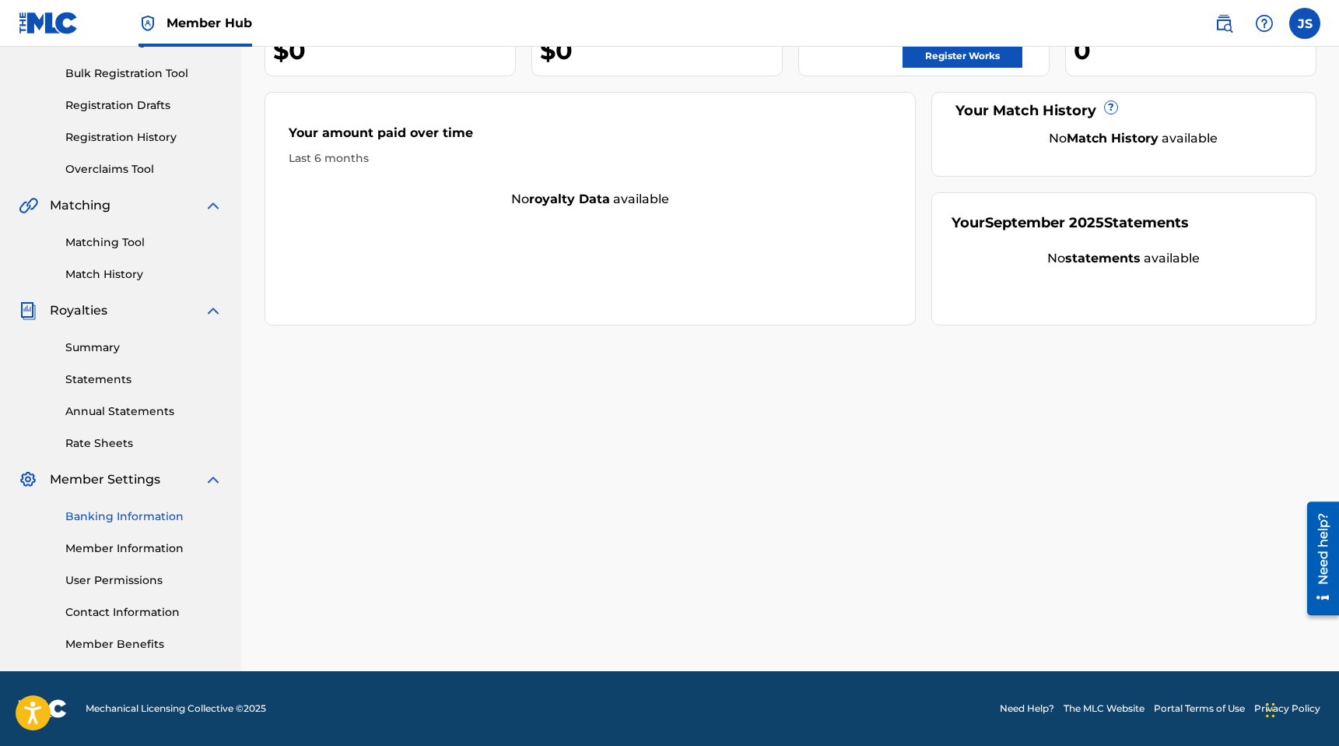
click at [91, 521] on link "Banking Information" at bounding box center [143, 516] width 157 height 16
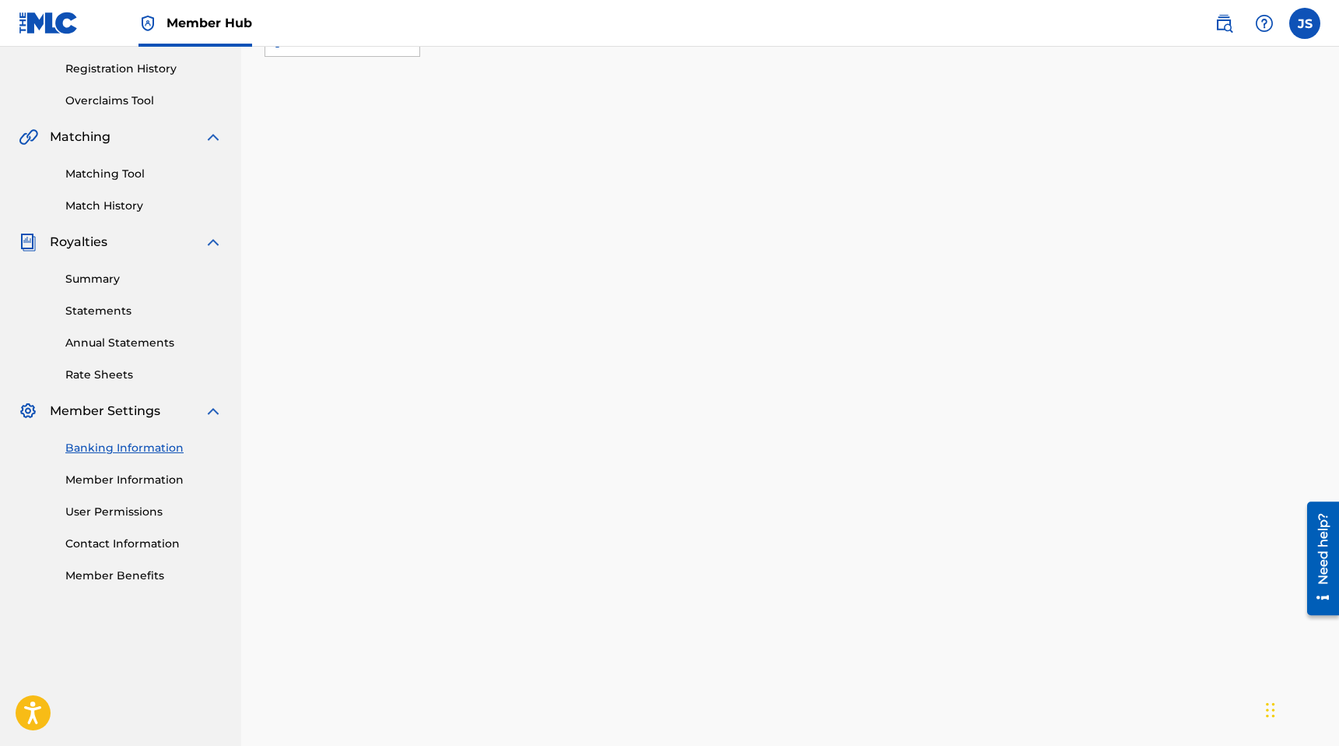
scroll to position [317, 0]
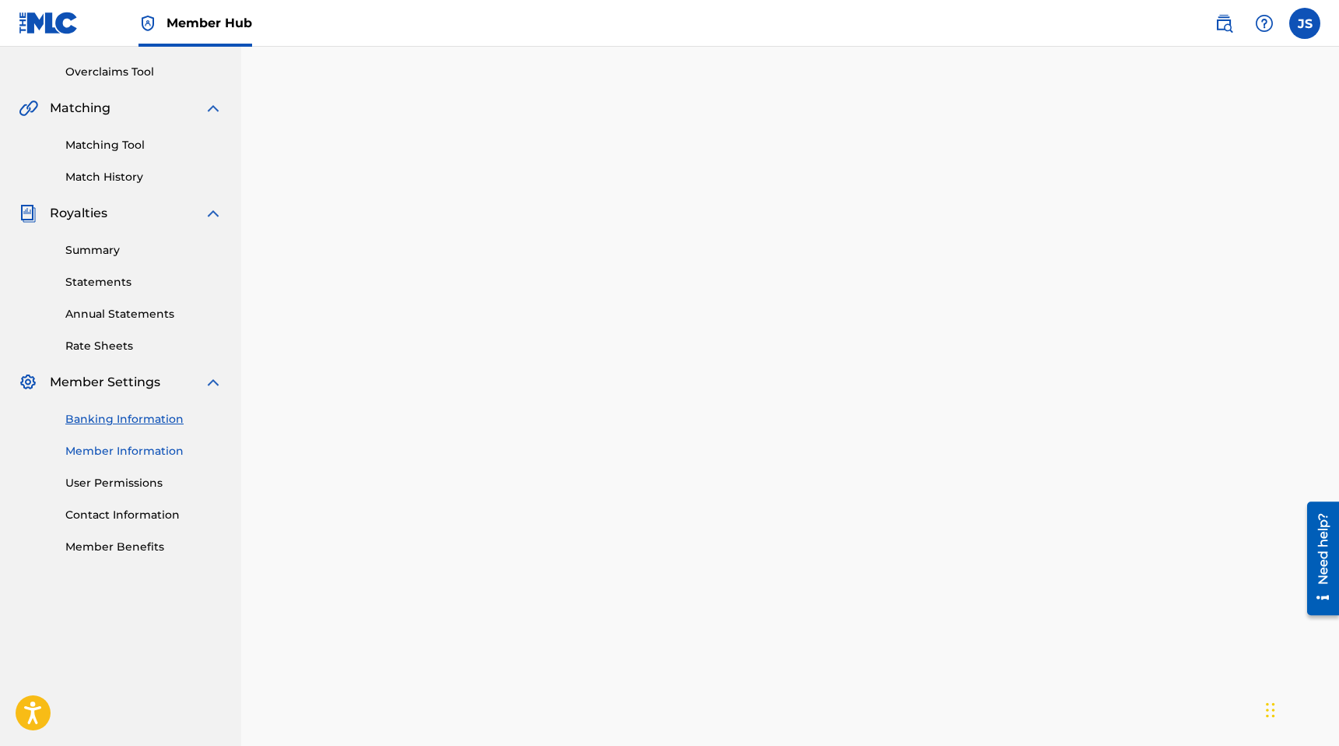
click at [100, 454] on link "Member Information" at bounding box center [143, 451] width 157 height 16
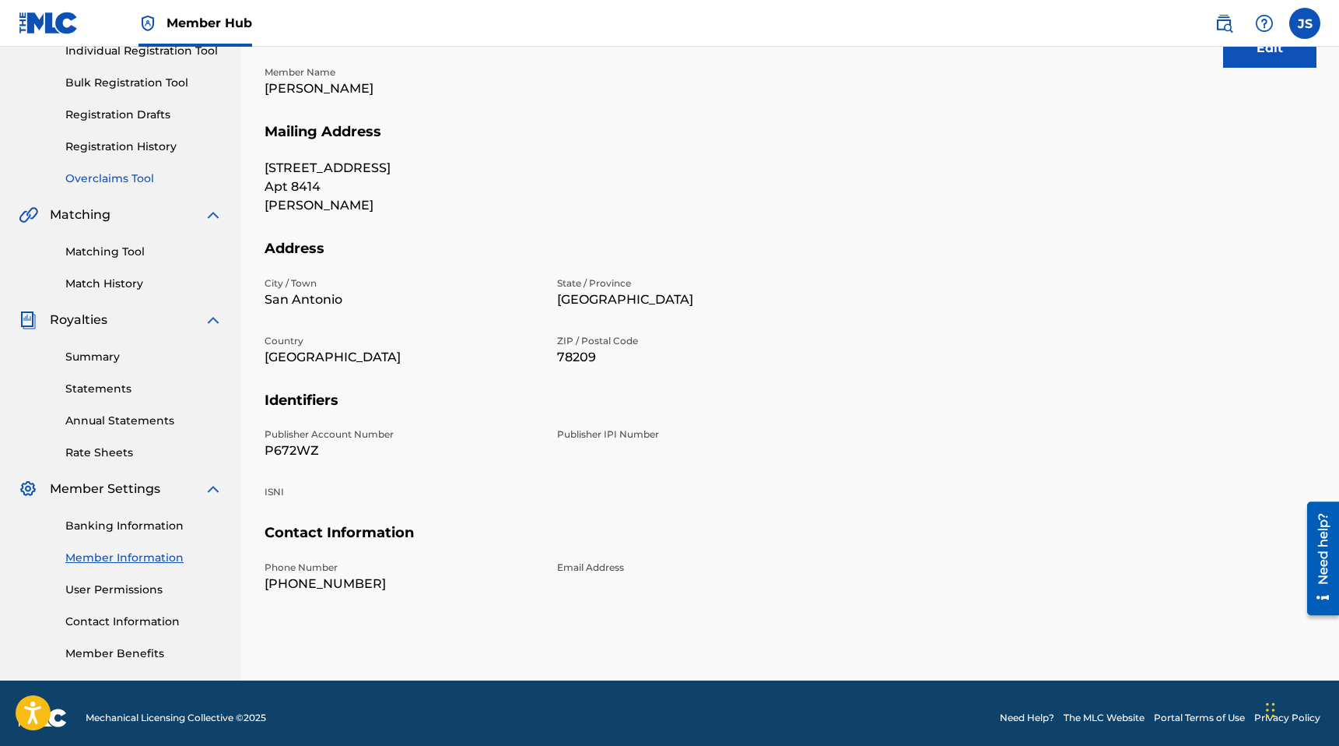
scroll to position [219, 0]
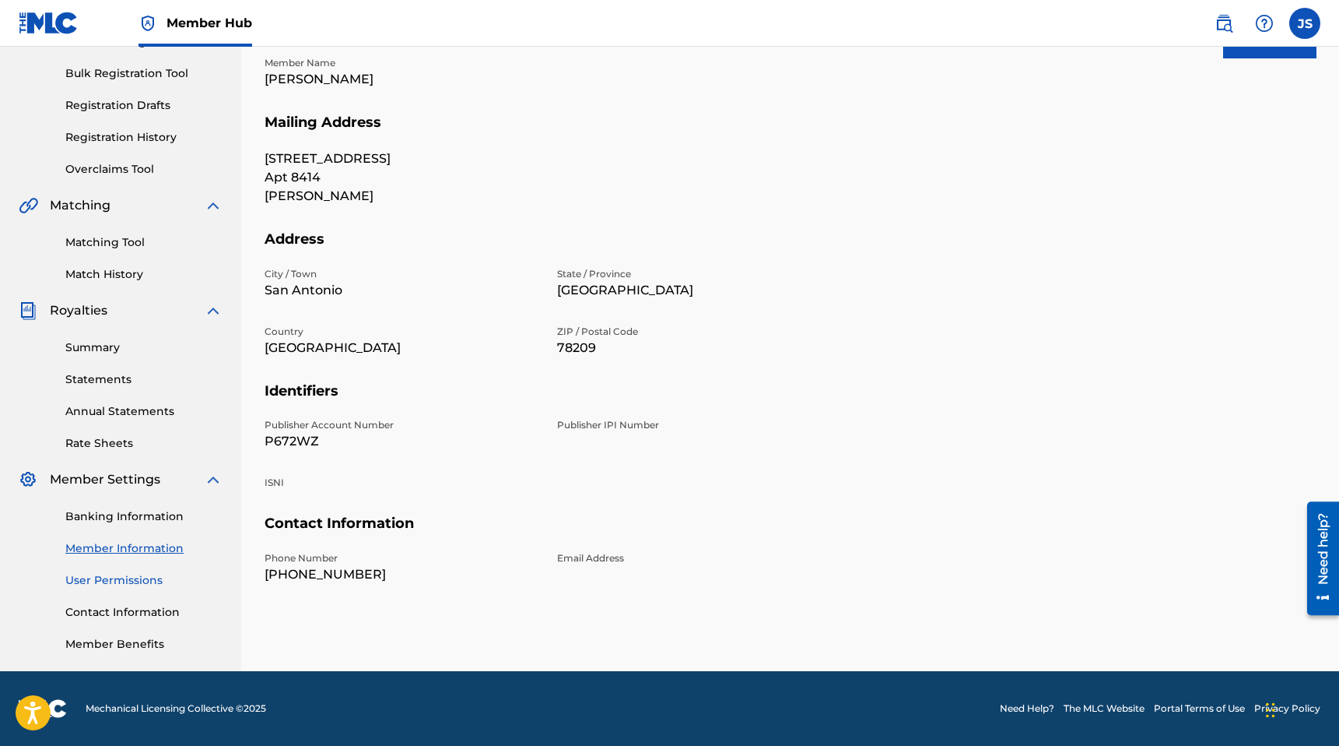
click at [123, 581] on link "User Permissions" at bounding box center [143, 580] width 157 height 16
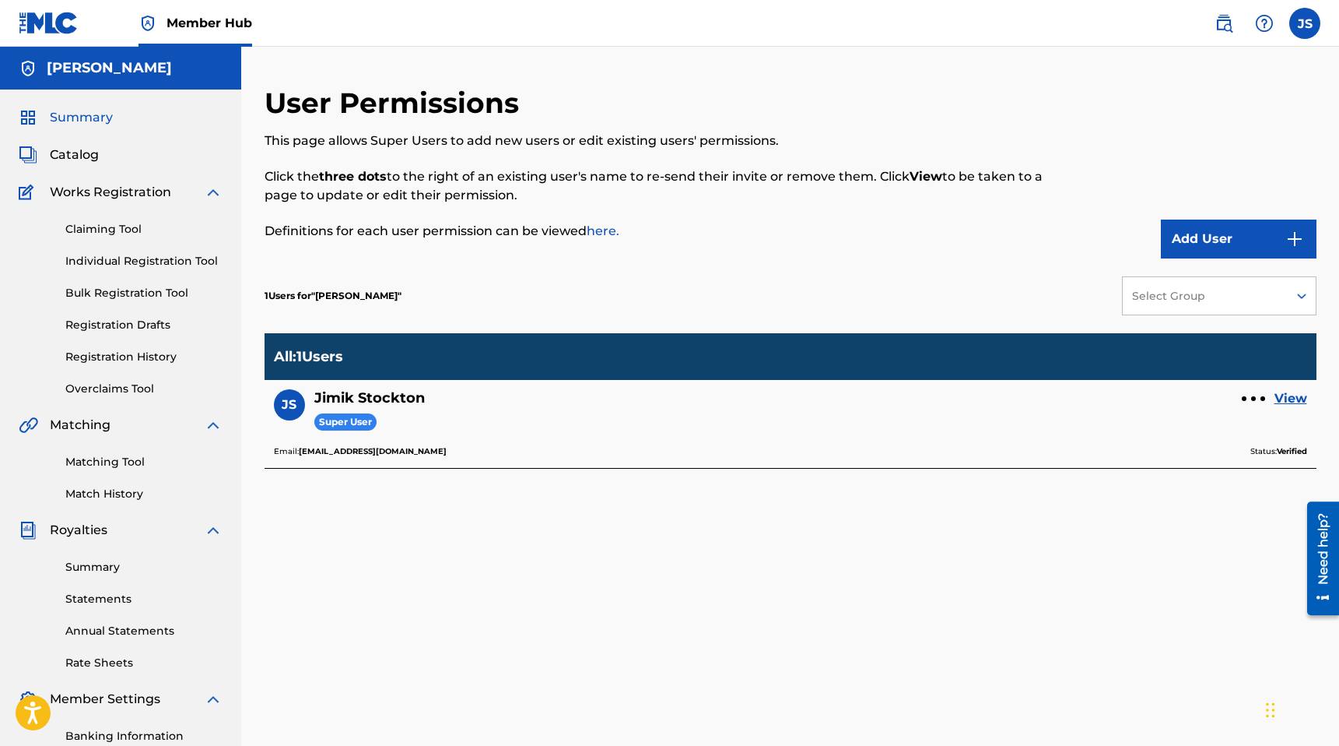
click at [59, 121] on span "Summary" at bounding box center [81, 117] width 63 height 19
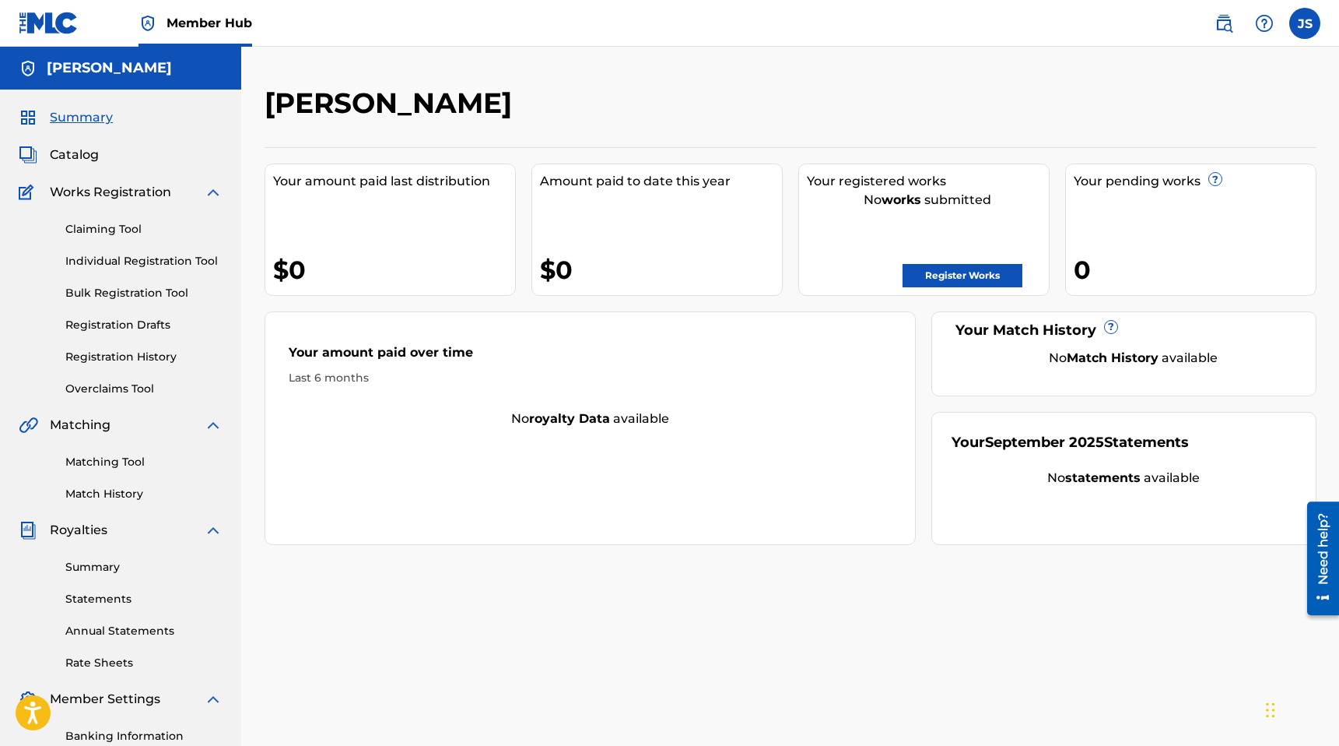
click at [119, 57] on div "[PERSON_NAME]" at bounding box center [120, 68] width 241 height 43
click at [114, 72] on h5 "[PERSON_NAME]" at bounding box center [109, 68] width 125 height 18
click at [957, 268] on link "Register Works" at bounding box center [963, 275] width 120 height 23
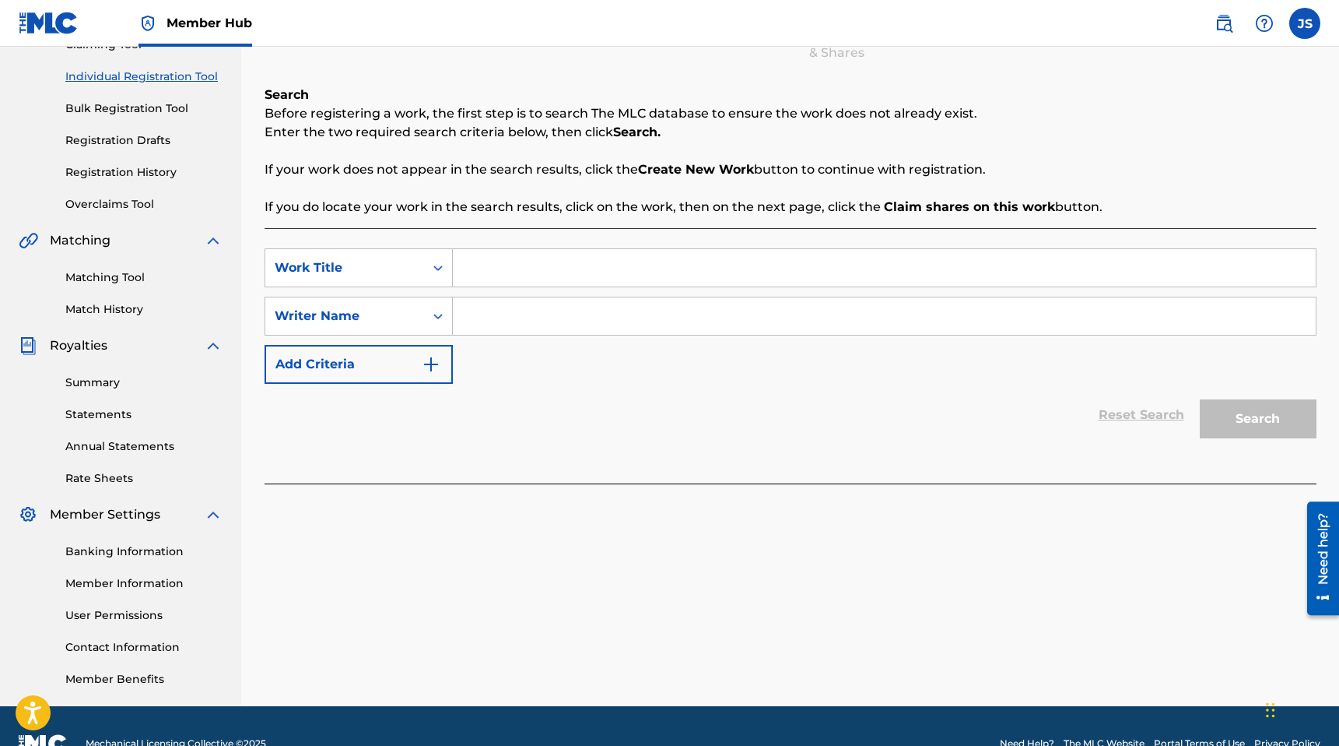
scroll to position [219, 0]
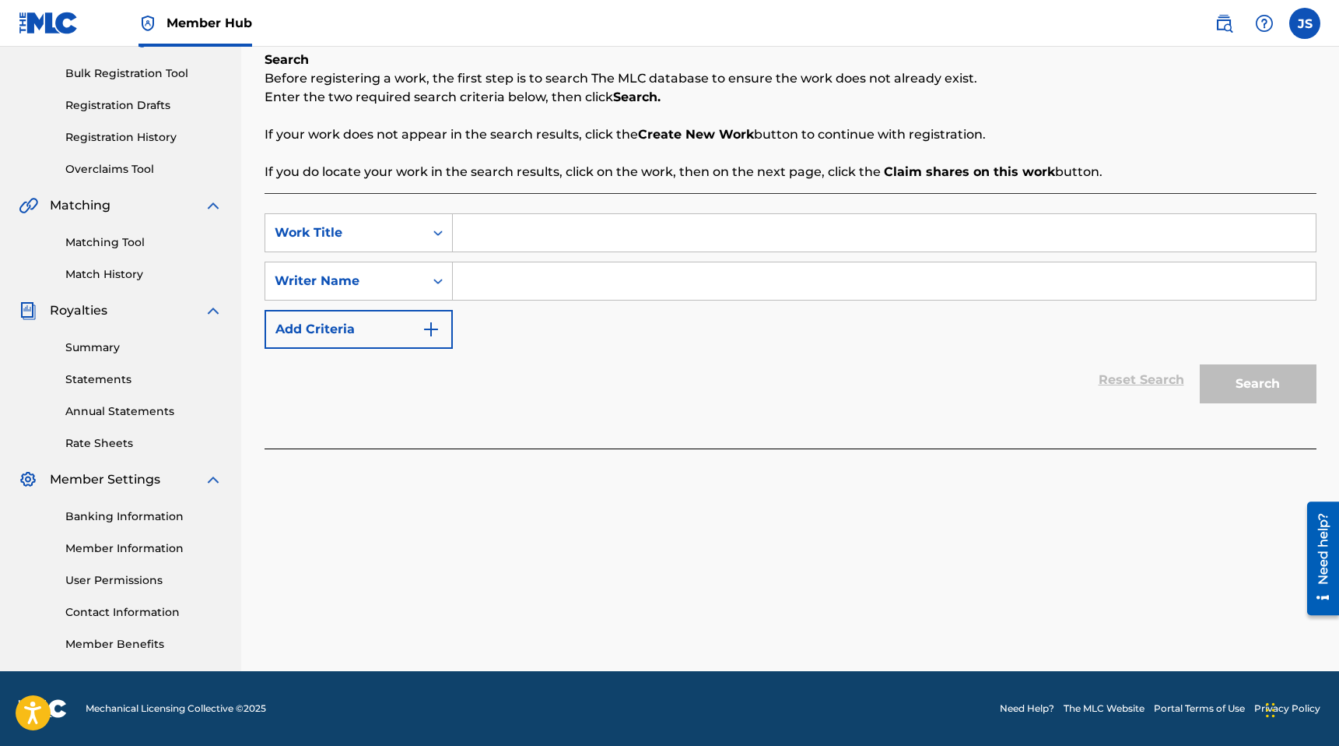
click at [612, 222] on input "Search Form" at bounding box center [884, 232] width 863 height 37
type input "Racer"
click at [555, 265] on input "Search Form" at bounding box center [884, 280] width 863 height 37
type input "Jimik"
click at [1208, 396] on button "Search" at bounding box center [1258, 383] width 117 height 39
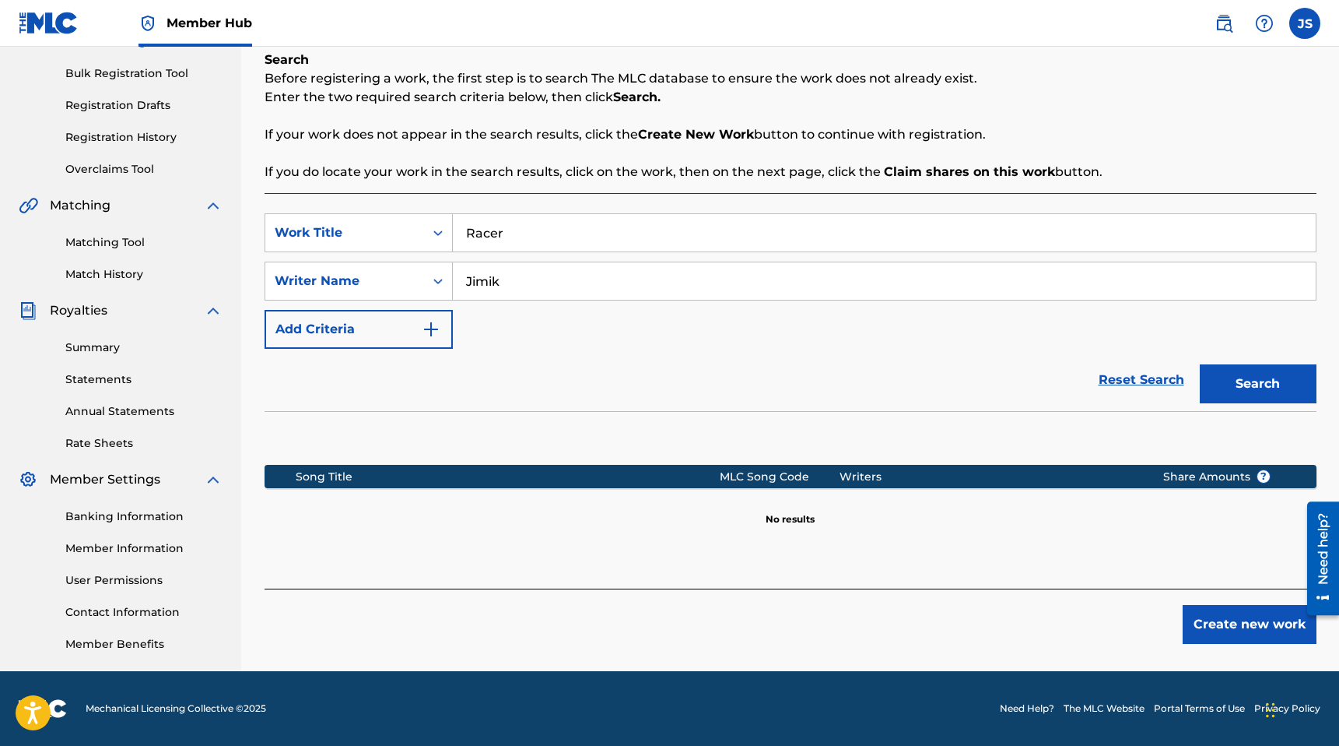
click at [553, 275] on input "Jimik" at bounding box center [884, 280] width 863 height 37
type input "[PERSON_NAME]"
click at [537, 230] on input "Racer" at bounding box center [884, 232] width 863 height 37
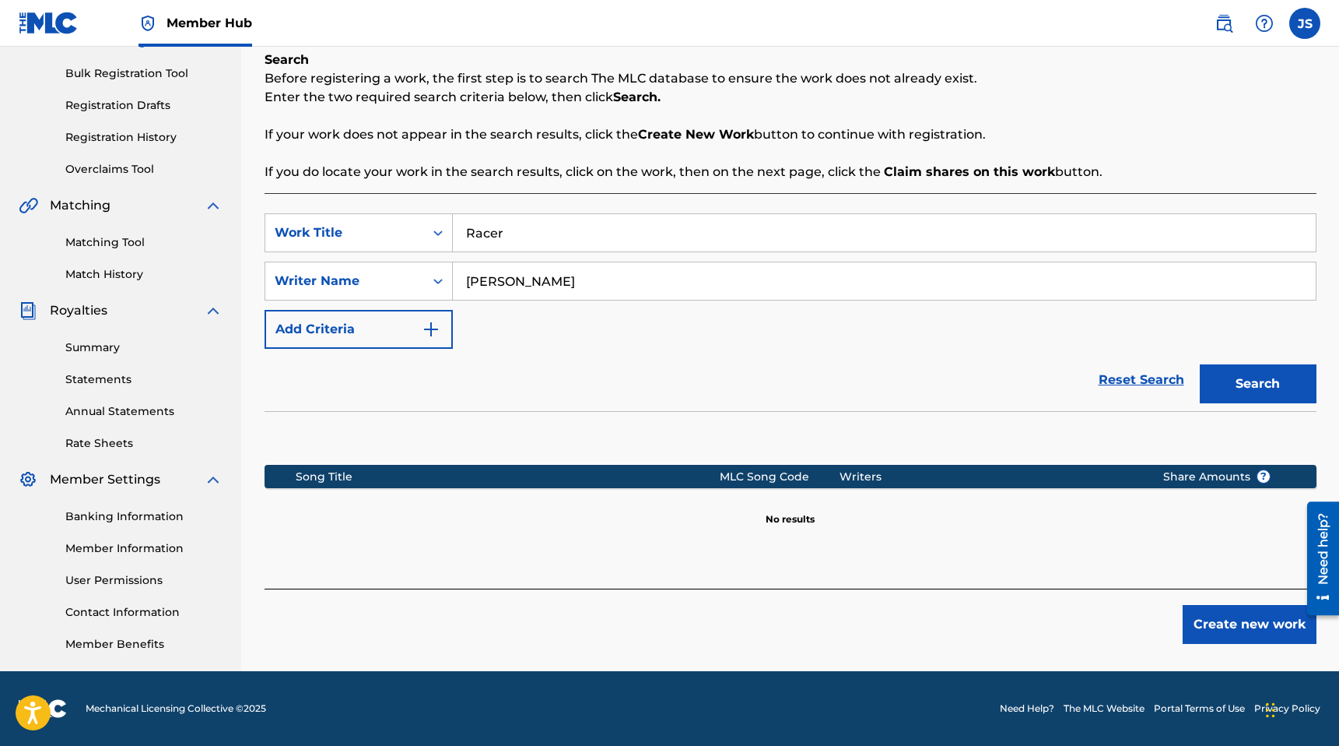
click at [537, 230] on input "Racer" at bounding box center [884, 232] width 863 height 37
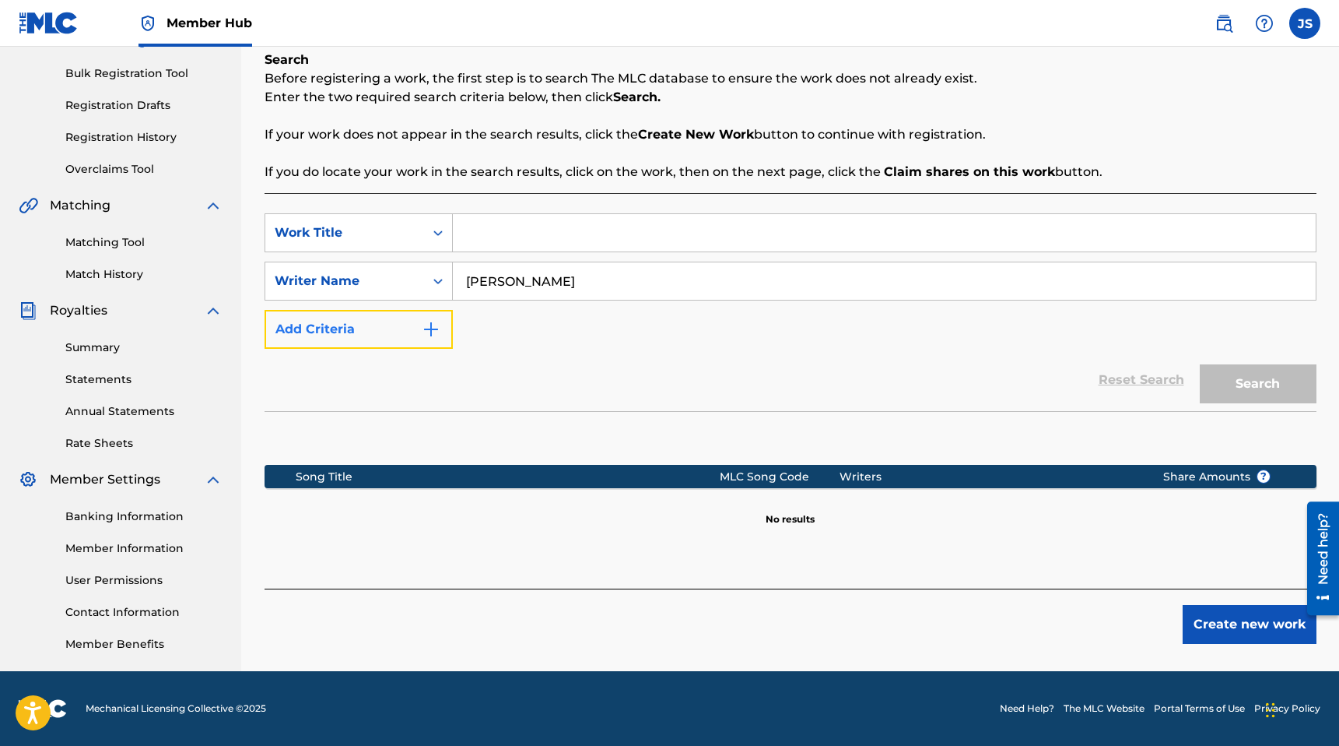
click at [398, 343] on button "Add Criteria" at bounding box center [359, 329] width 188 height 39
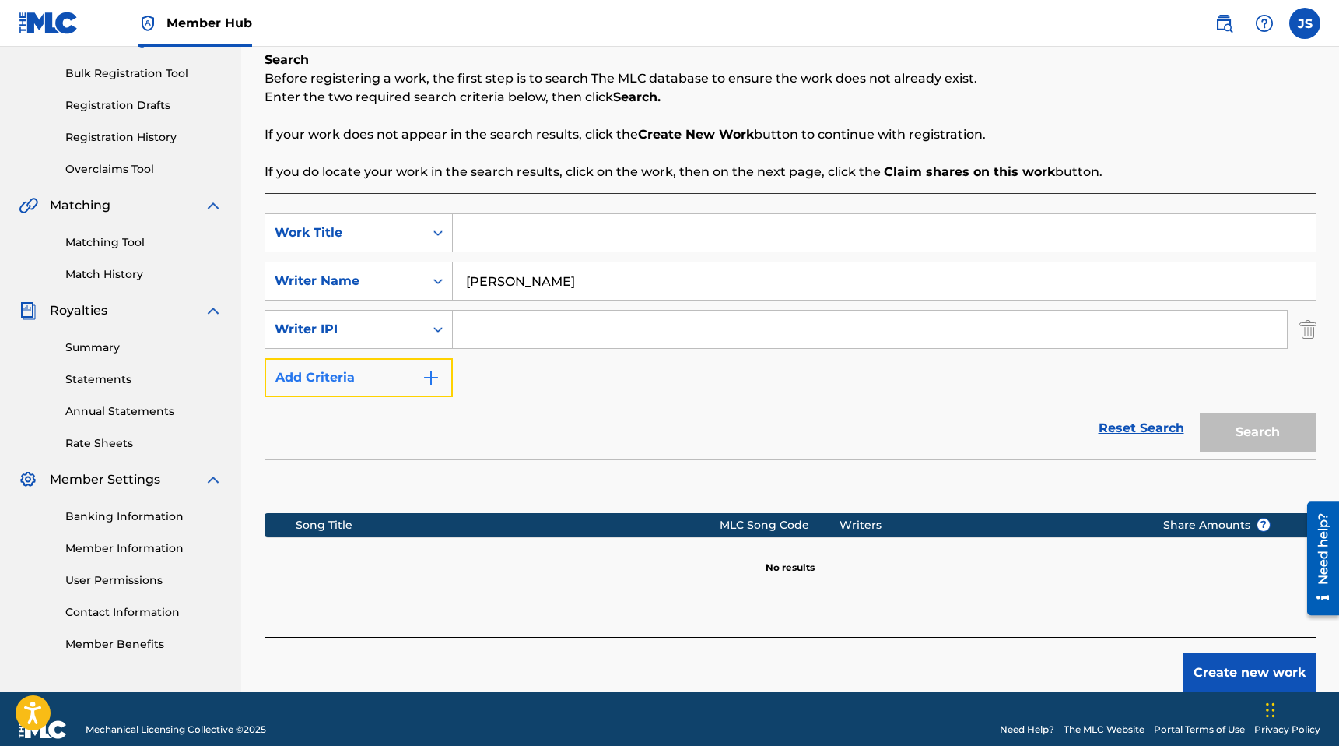
click at [387, 382] on button "Add Criteria" at bounding box center [359, 377] width 188 height 39
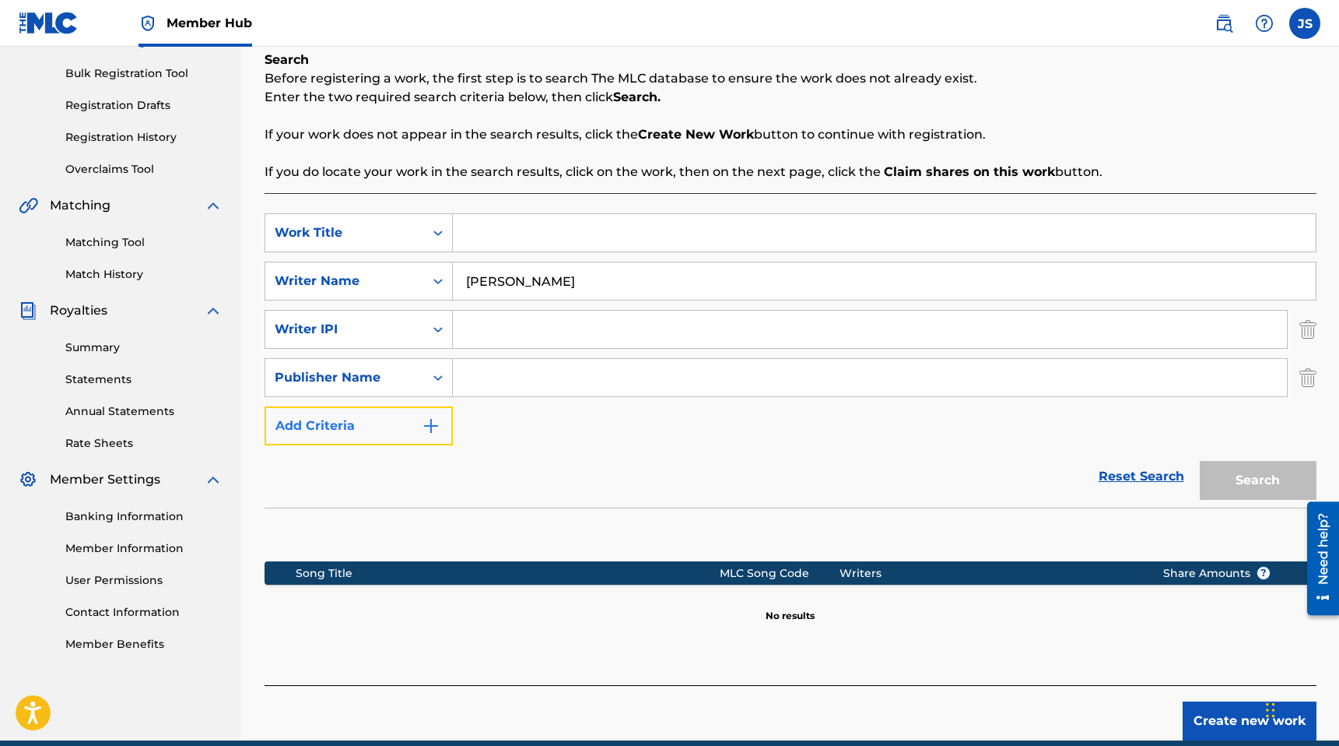
click at [390, 417] on button "Add Criteria" at bounding box center [359, 425] width 188 height 39
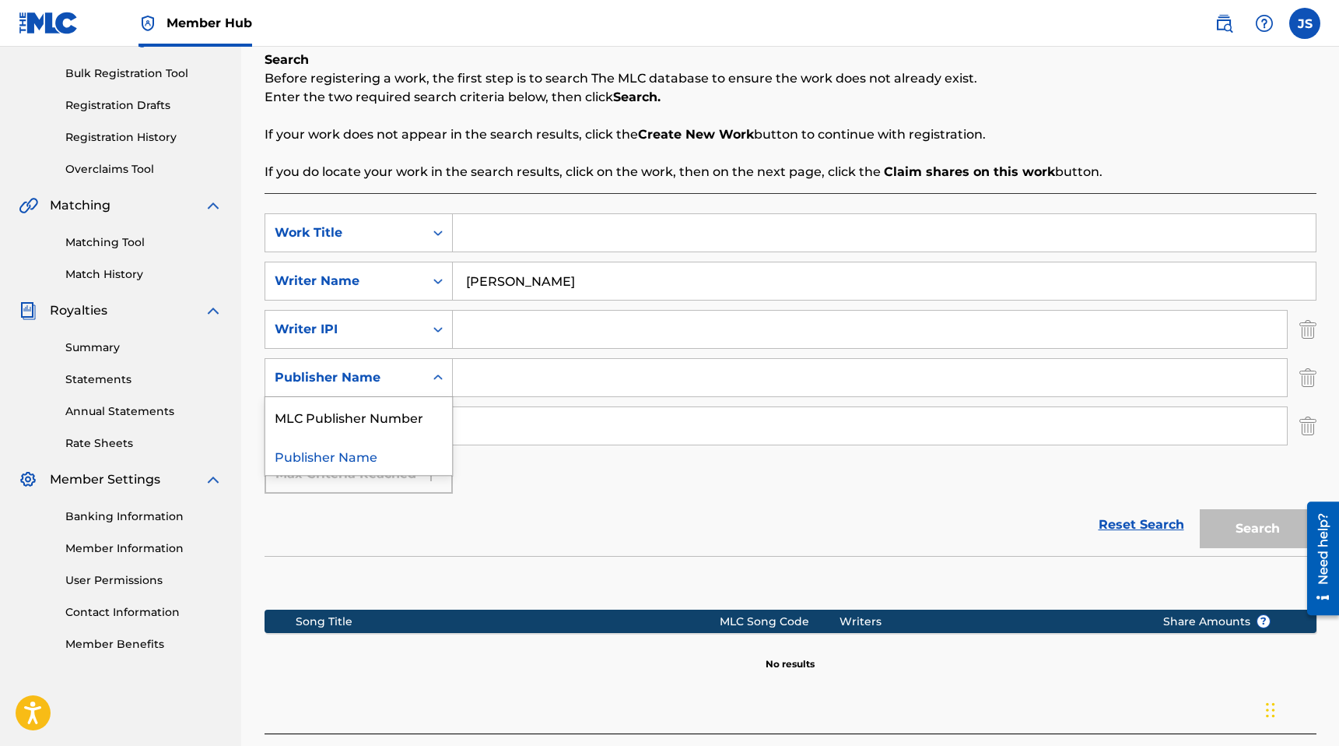
click at [435, 377] on icon "Search Form" at bounding box center [437, 376] width 9 height 5
click at [412, 339] on div "Writer IPI" at bounding box center [344, 329] width 159 height 30
click at [412, 336] on div "Writer IPI" at bounding box center [345, 329] width 140 height 19
click at [400, 377] on div "Publisher Name" at bounding box center [345, 377] width 140 height 19
click at [416, 367] on div "Publisher Name" at bounding box center [344, 378] width 159 height 30
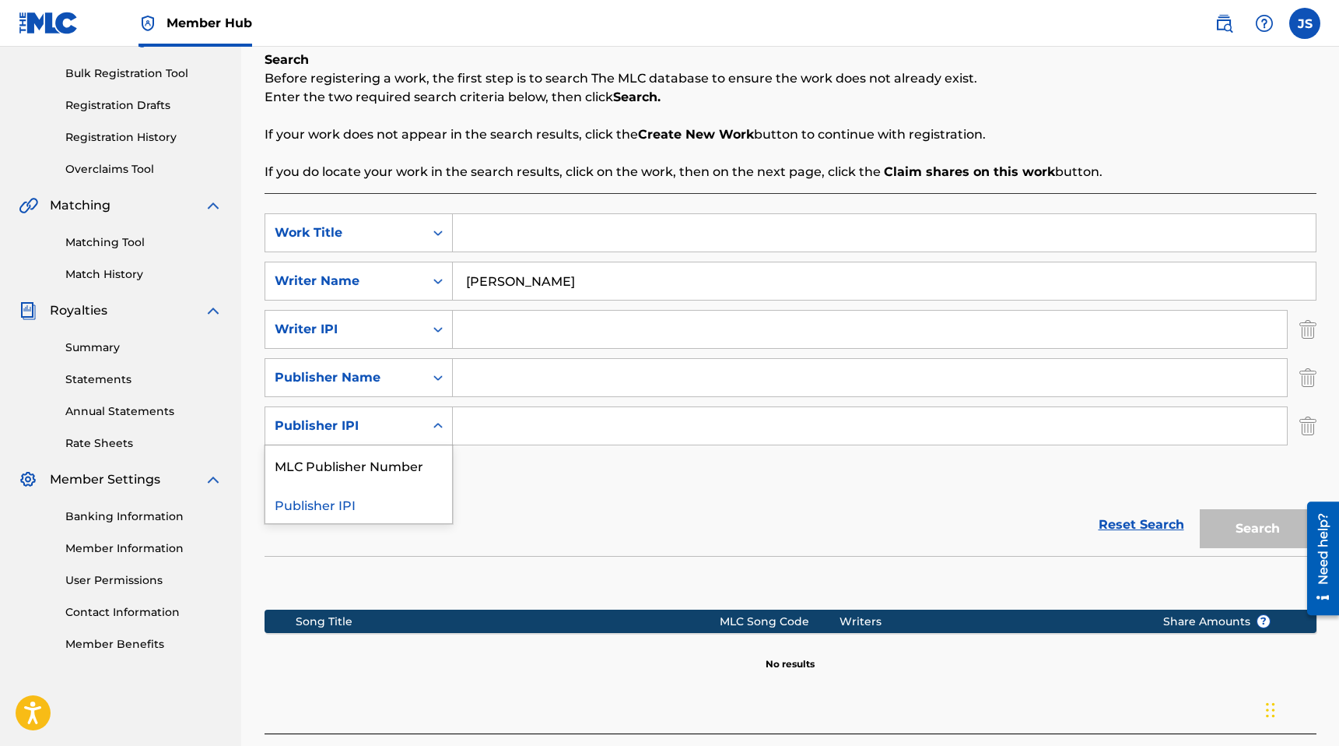
click at [399, 437] on div "Publisher IPI" at bounding box center [344, 426] width 159 height 30
click at [402, 391] on div "Publisher Name" at bounding box center [344, 378] width 159 height 30
click at [388, 454] on div "Publisher Name" at bounding box center [358, 455] width 187 height 39
click at [474, 381] on input "Search Form" at bounding box center [870, 377] width 834 height 37
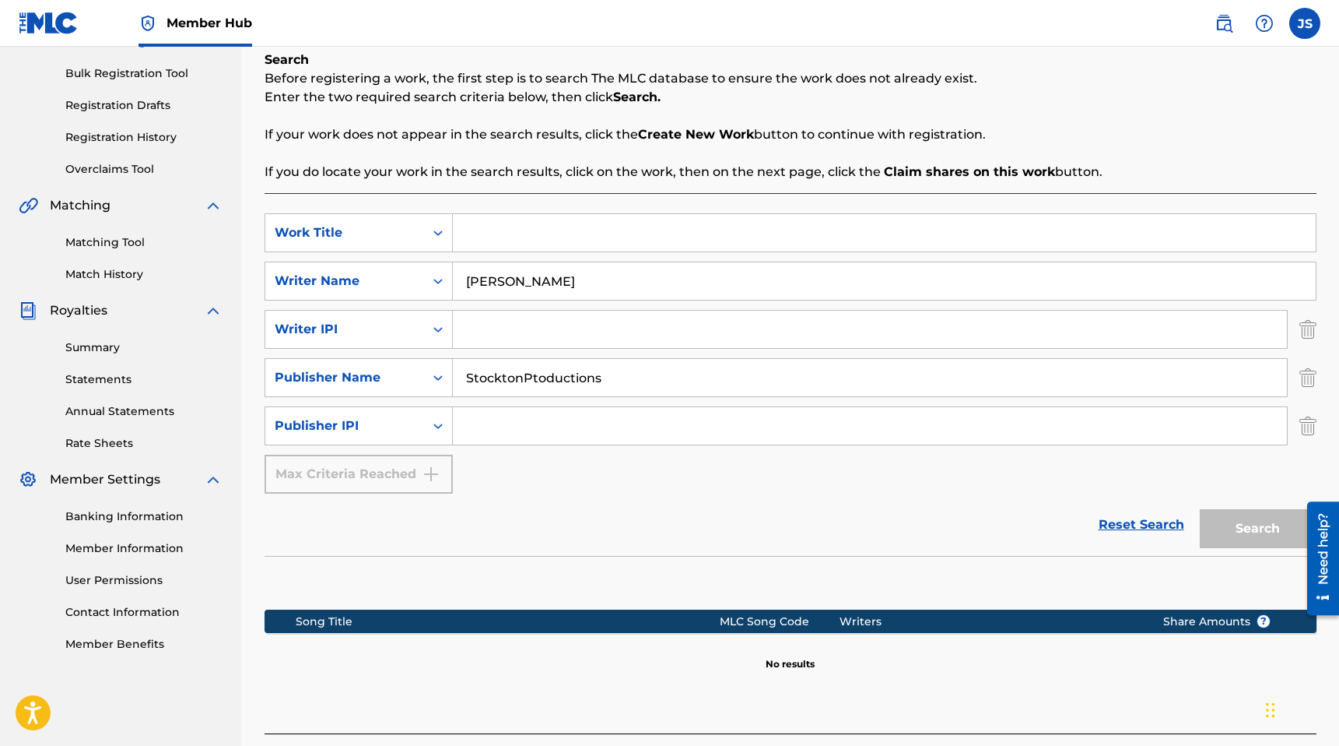
scroll to position [0, 0]
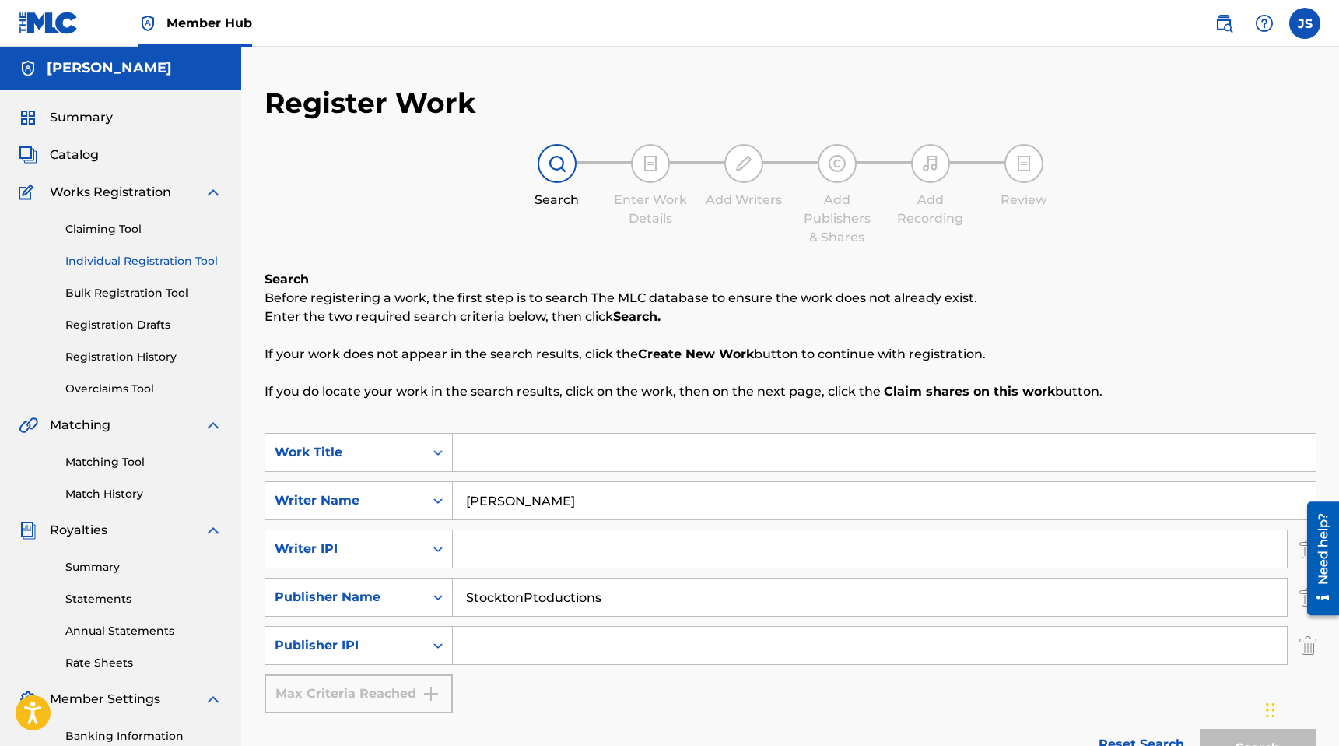
type input "StocktonPtoductions"
